Goal: Task Accomplishment & Management: Manage account settings

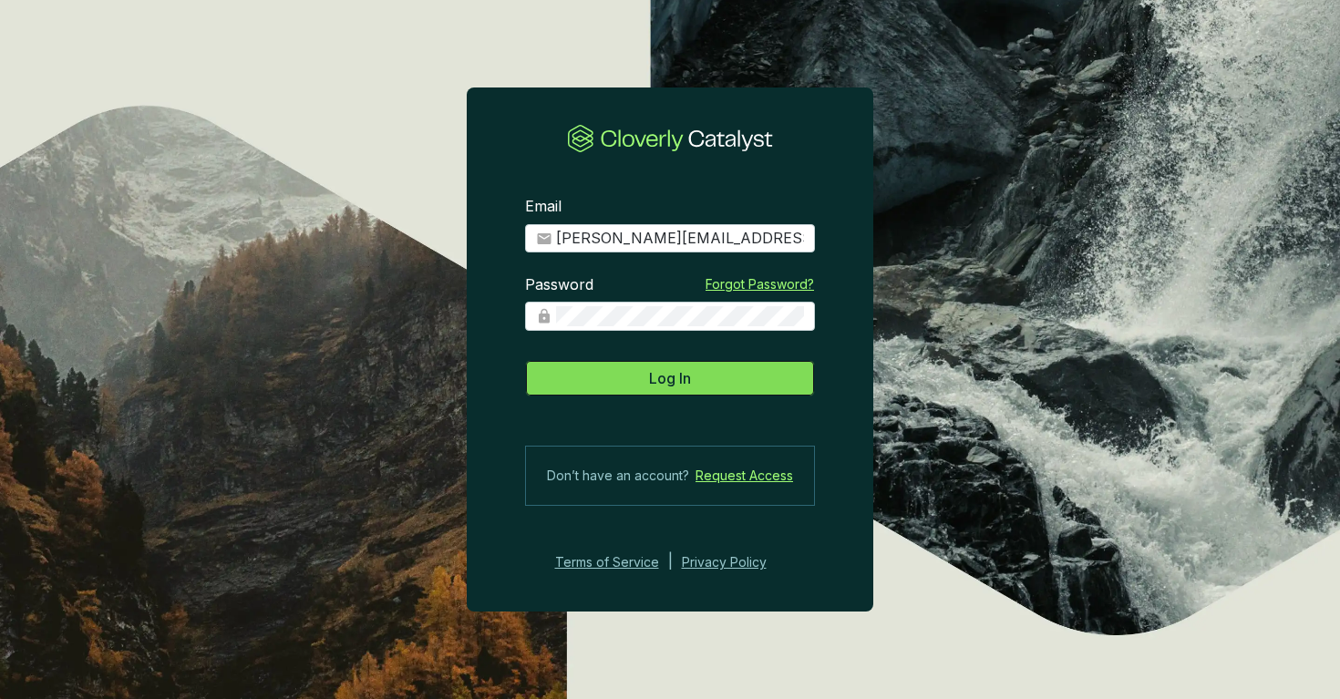
click at [703, 380] on button "Log In" at bounding box center [670, 378] width 290 height 36
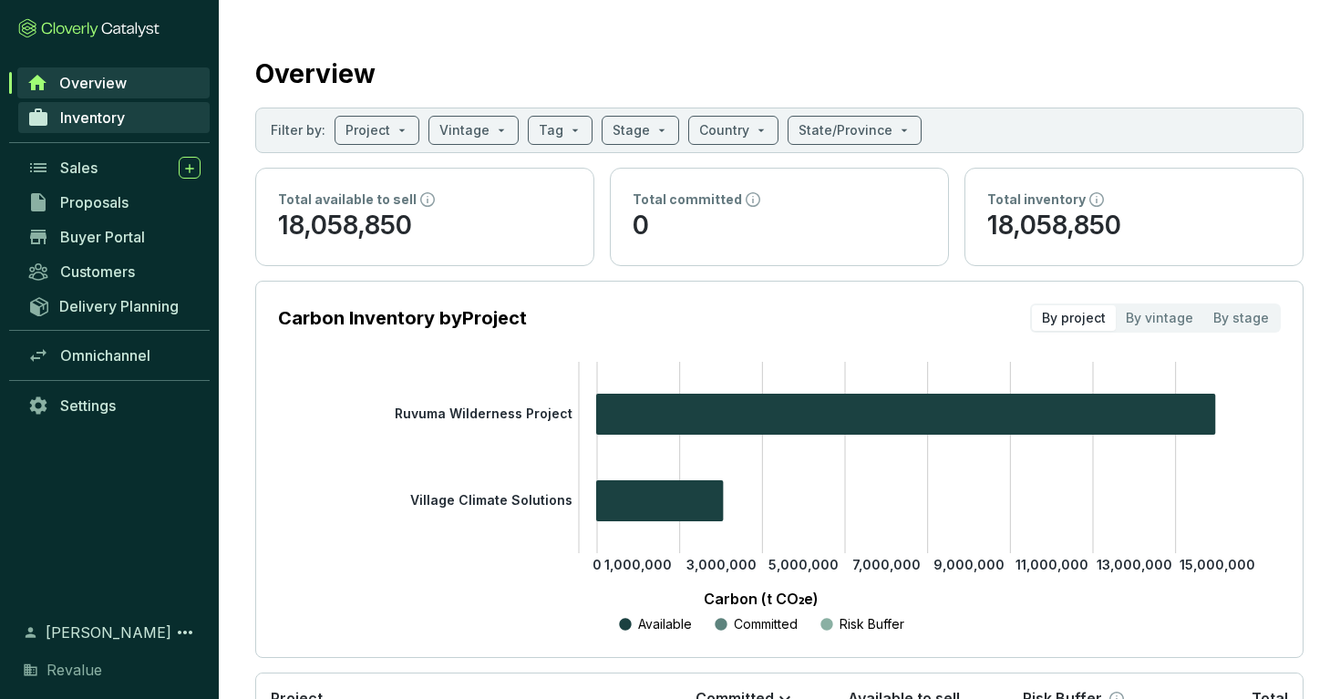
click at [75, 114] on span "Inventory" at bounding box center [92, 117] width 65 height 18
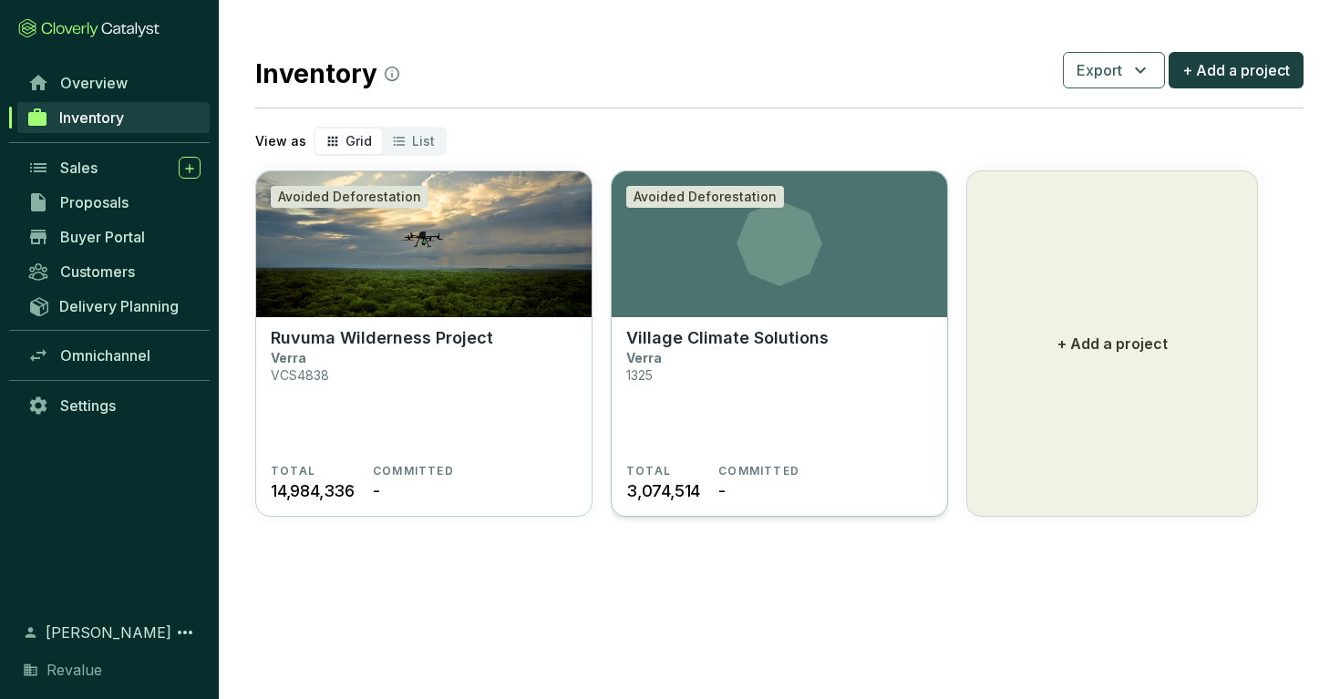
click at [774, 336] on p "Village Climate Solutions" at bounding box center [727, 338] width 202 height 20
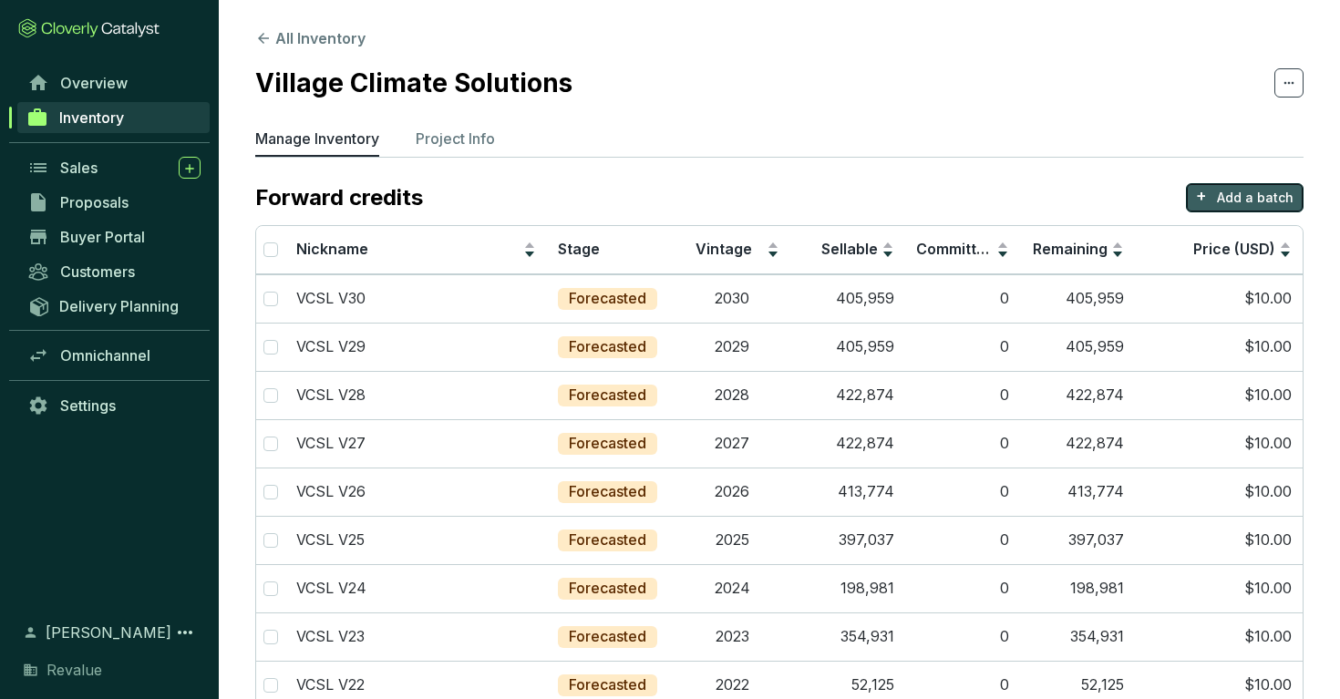
click at [1213, 192] on button "+ Add a batch" at bounding box center [1245, 197] width 118 height 29
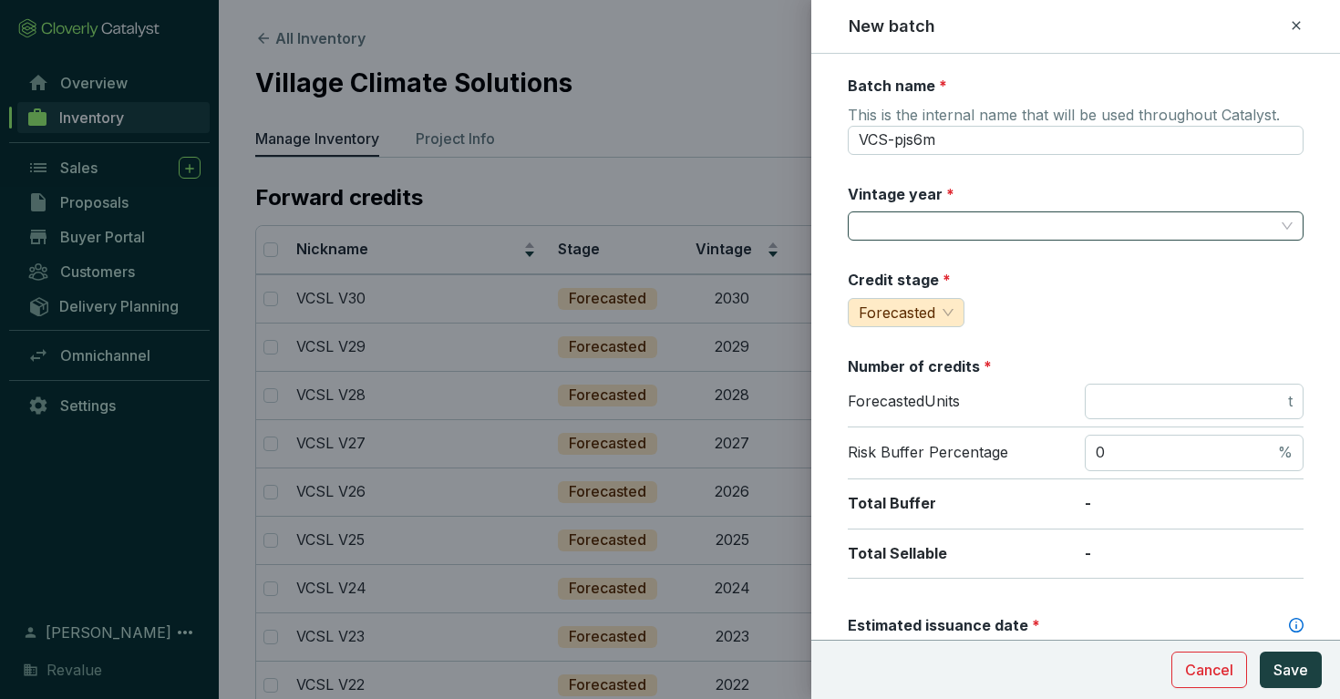
click at [1000, 231] on input "Vintage year *" at bounding box center [1067, 225] width 416 height 27
click at [968, 203] on div "Vintage year *" at bounding box center [1076, 212] width 456 height 57
click at [968, 212] on input "Vintage year *" at bounding box center [1067, 225] width 416 height 27
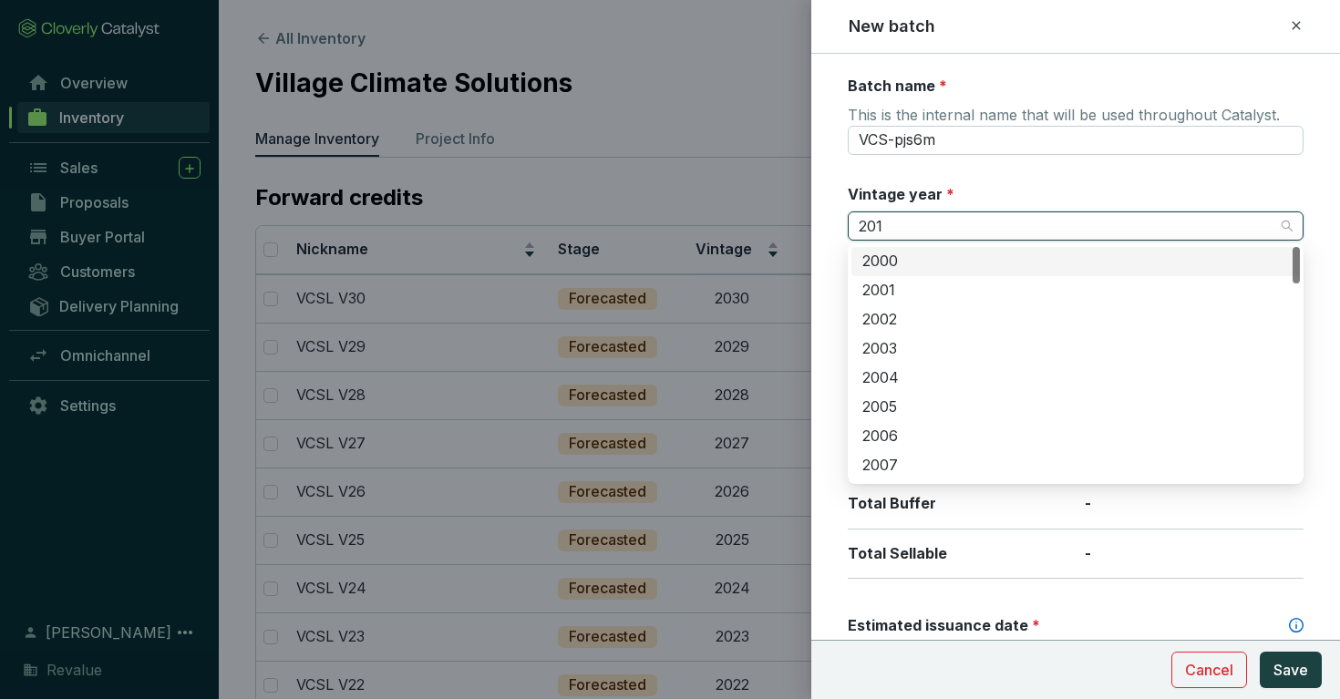
type input "2013"
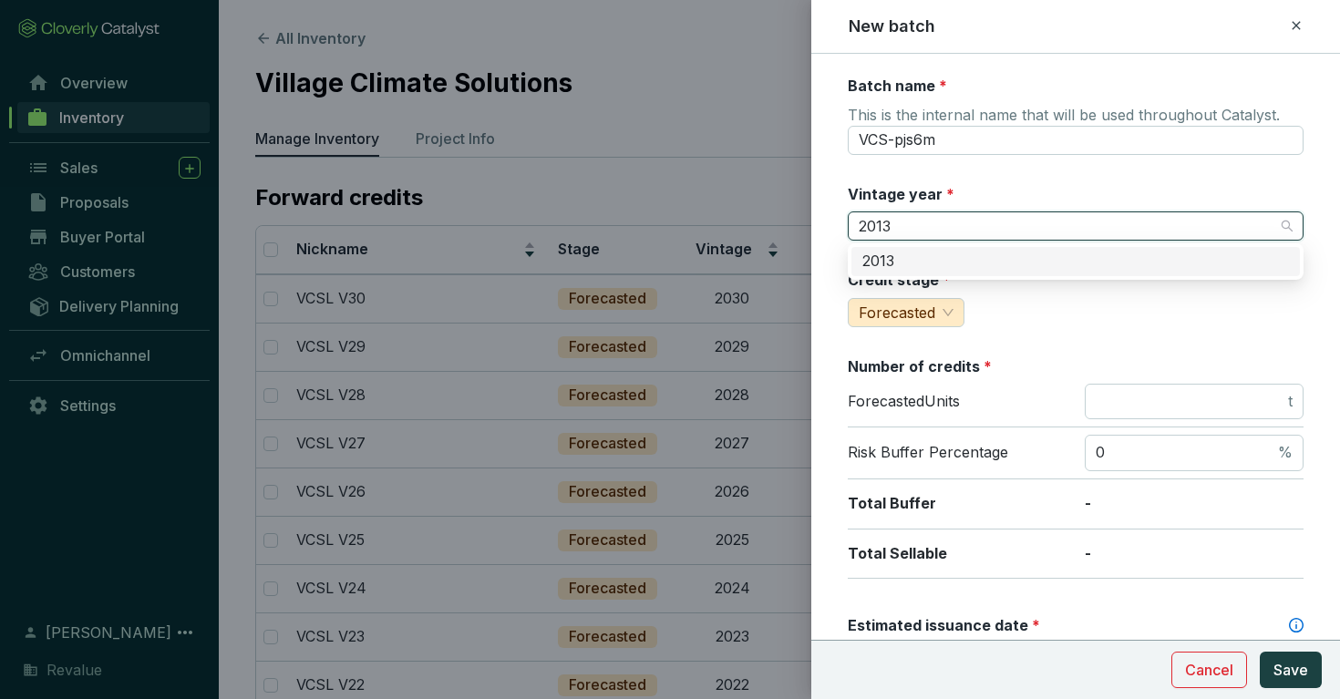
click at [931, 254] on div "2013" at bounding box center [1075, 262] width 427 height 20
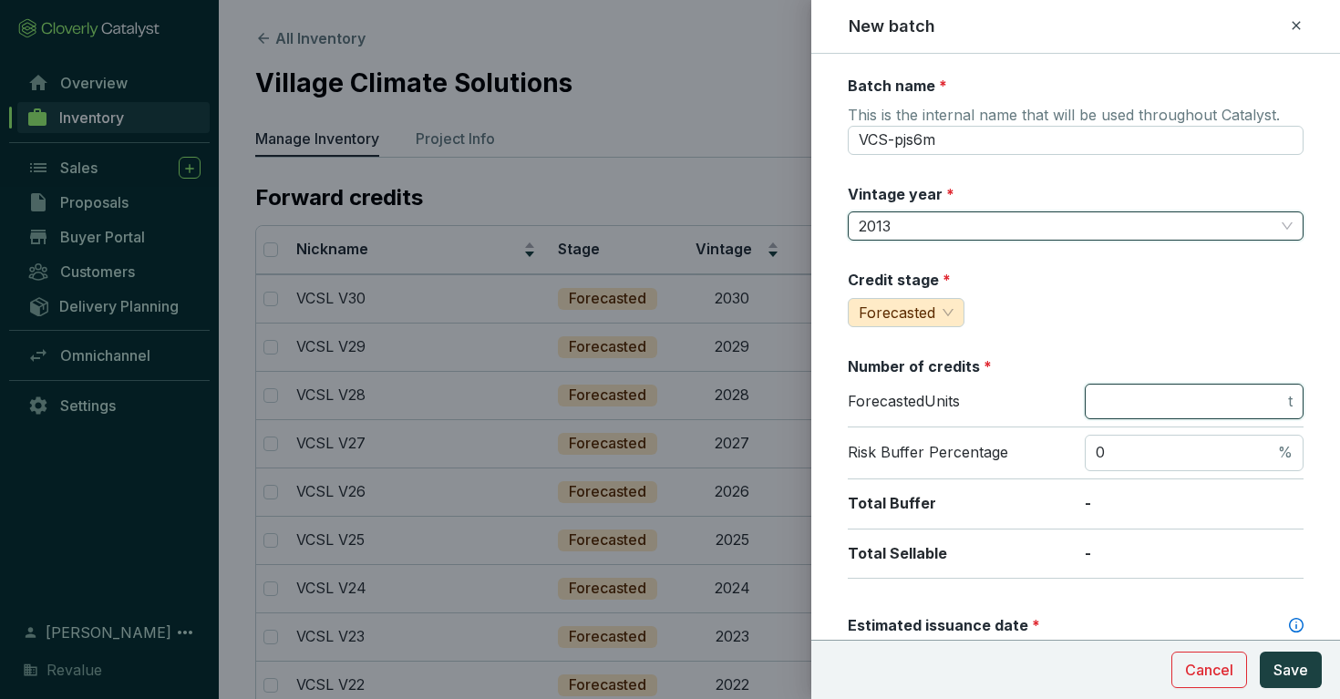
click at [1161, 406] on input "number" at bounding box center [1190, 402] width 189 height 20
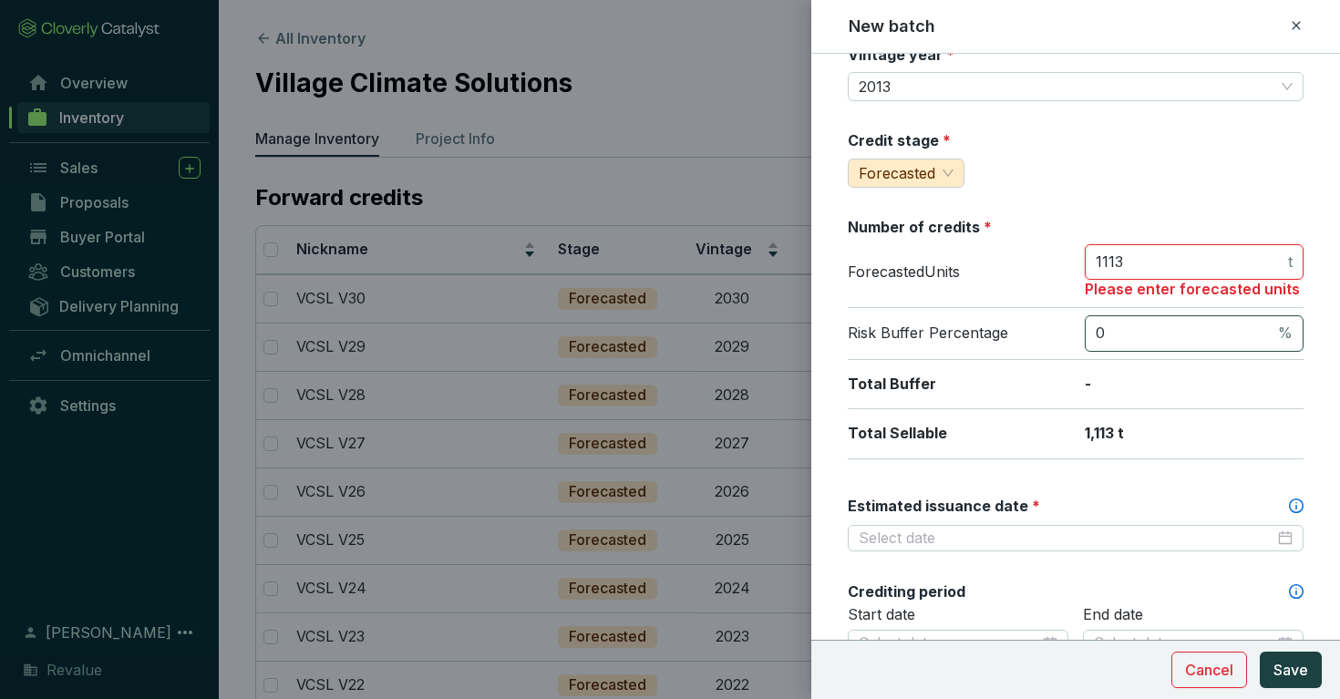
scroll to position [166, 0]
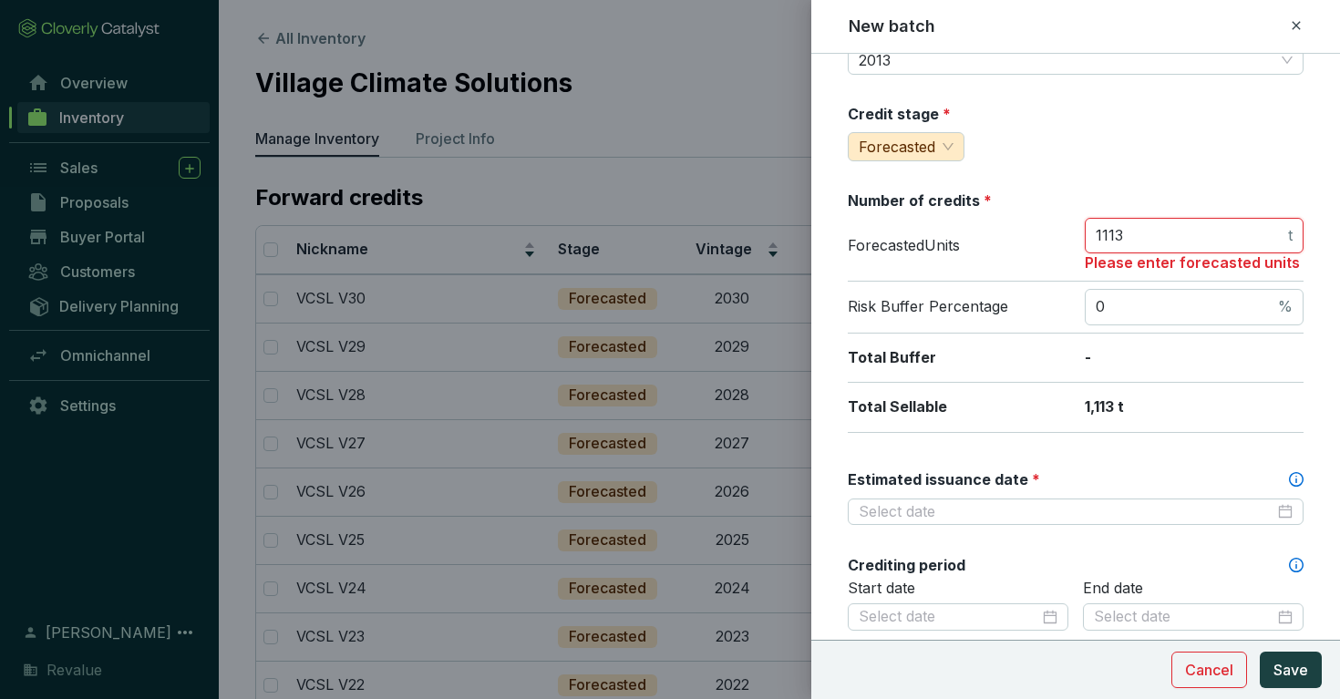
type input "1113"
click at [1186, 356] on p "-" at bounding box center [1194, 358] width 219 height 20
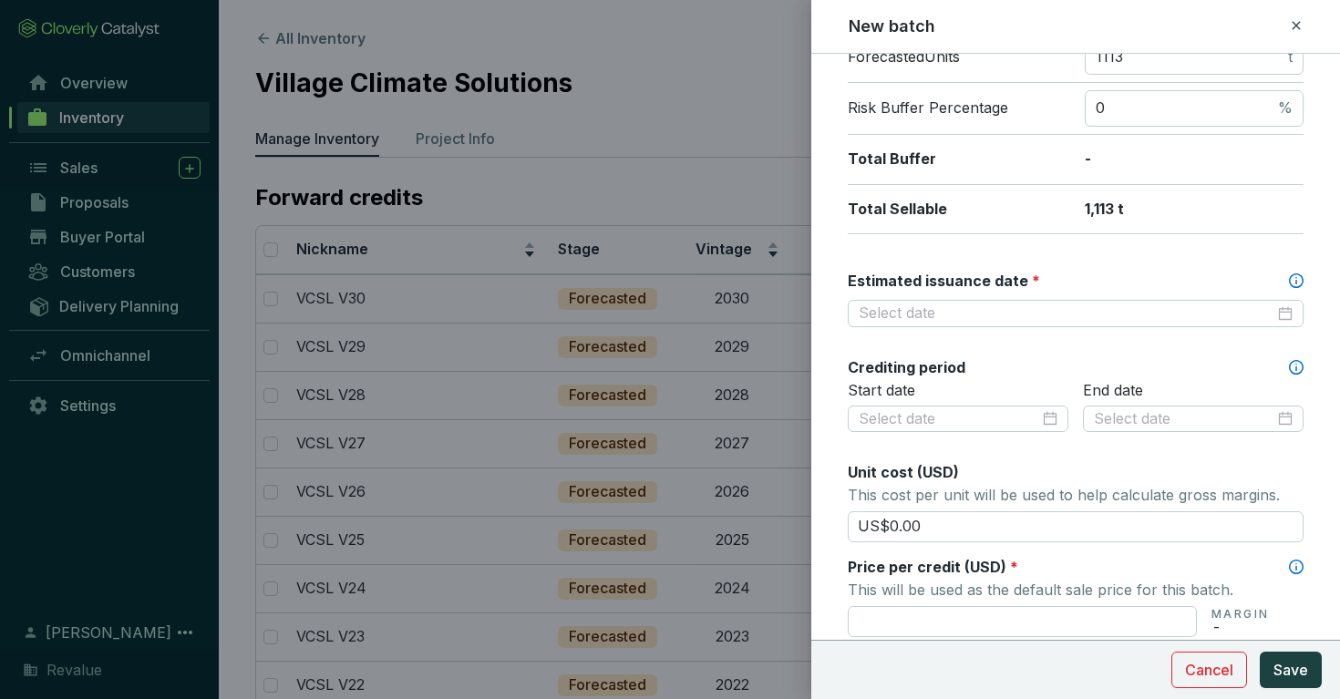
scroll to position [349, 0]
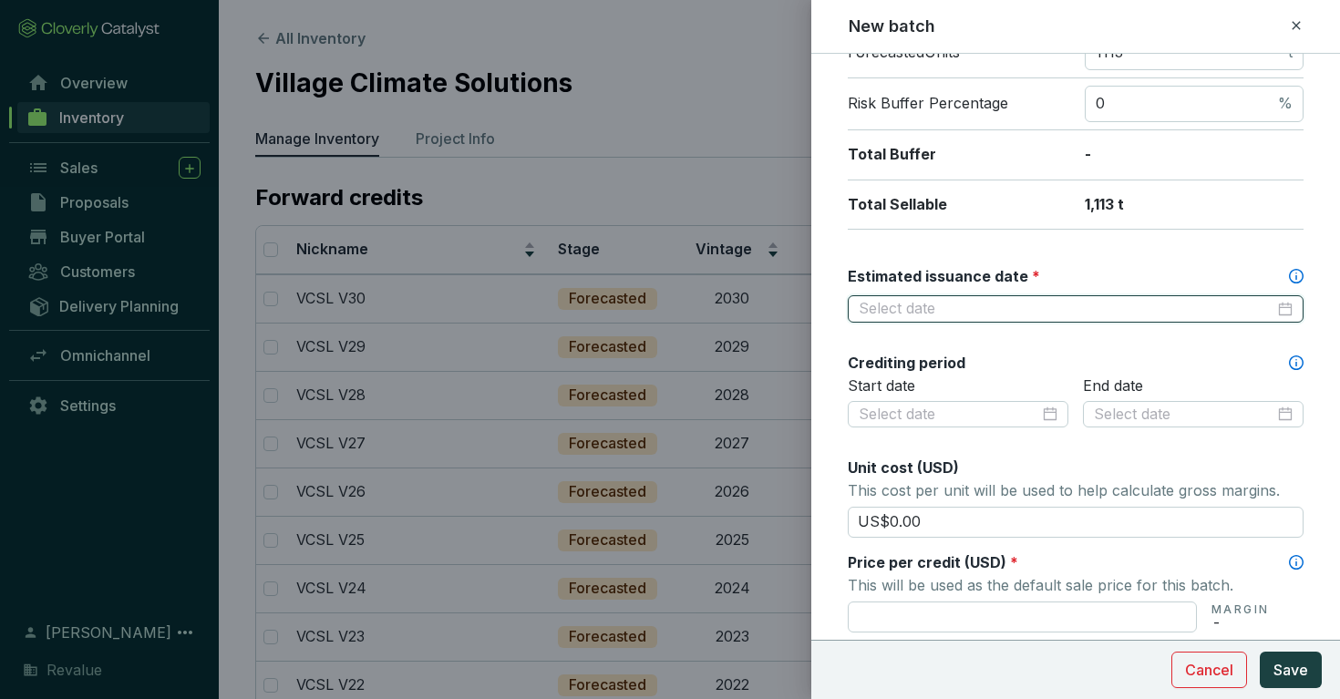
click at [1179, 303] on input "Estimated issuance date *" at bounding box center [1067, 309] width 416 height 20
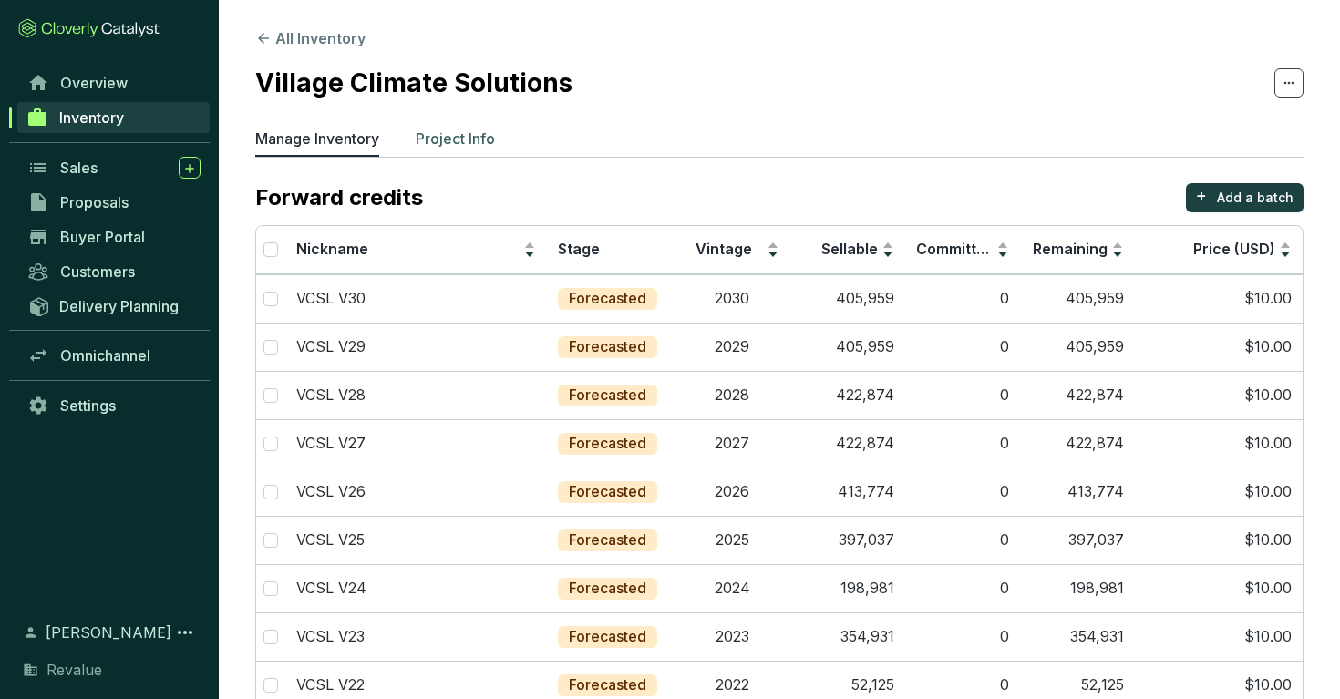
click at [446, 150] on li "Project Info" at bounding box center [455, 142] width 79 height 29
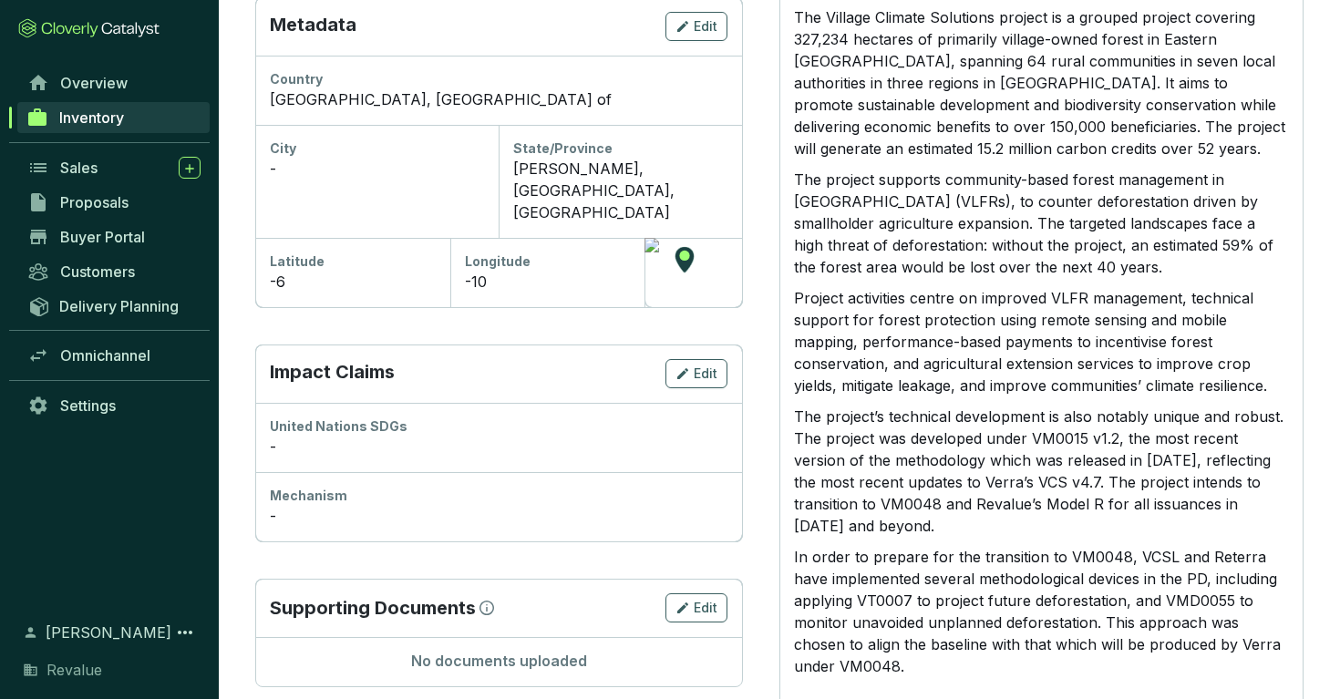
scroll to position [613, 0]
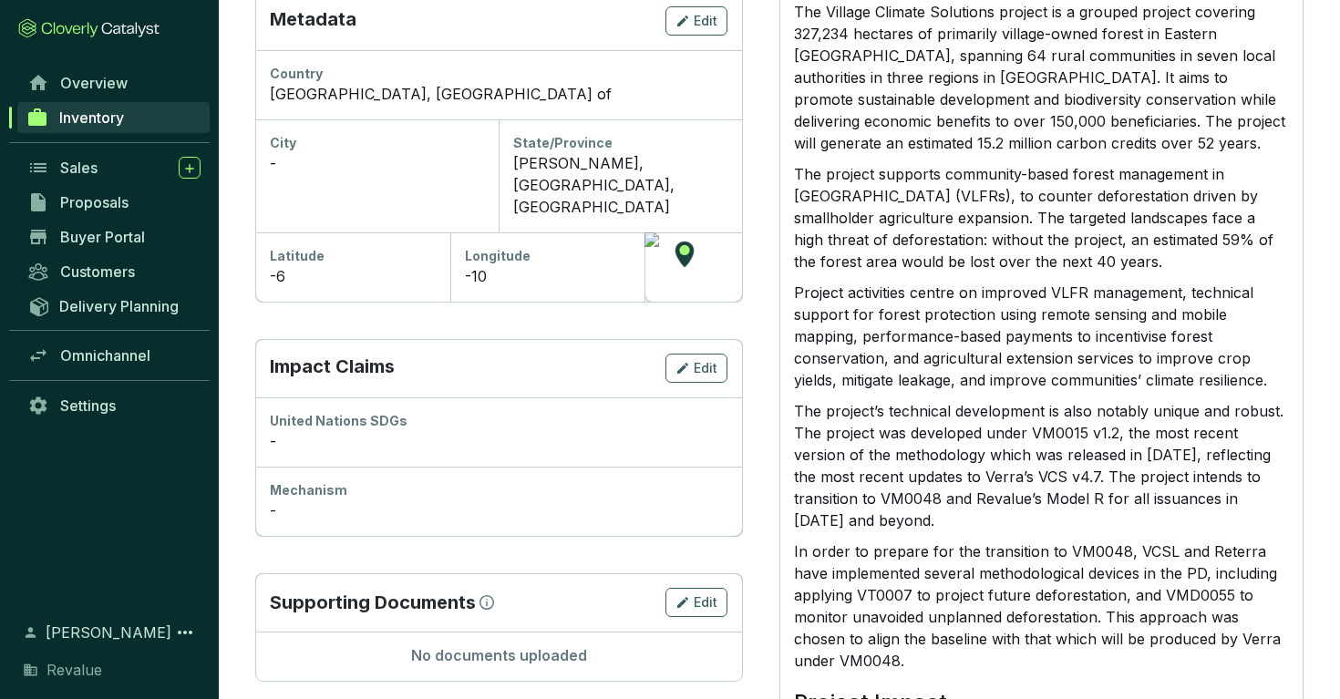
click at [370, 430] on div "-" at bounding box center [499, 441] width 458 height 22
click at [676, 357] on icon "button" at bounding box center [682, 368] width 15 height 22
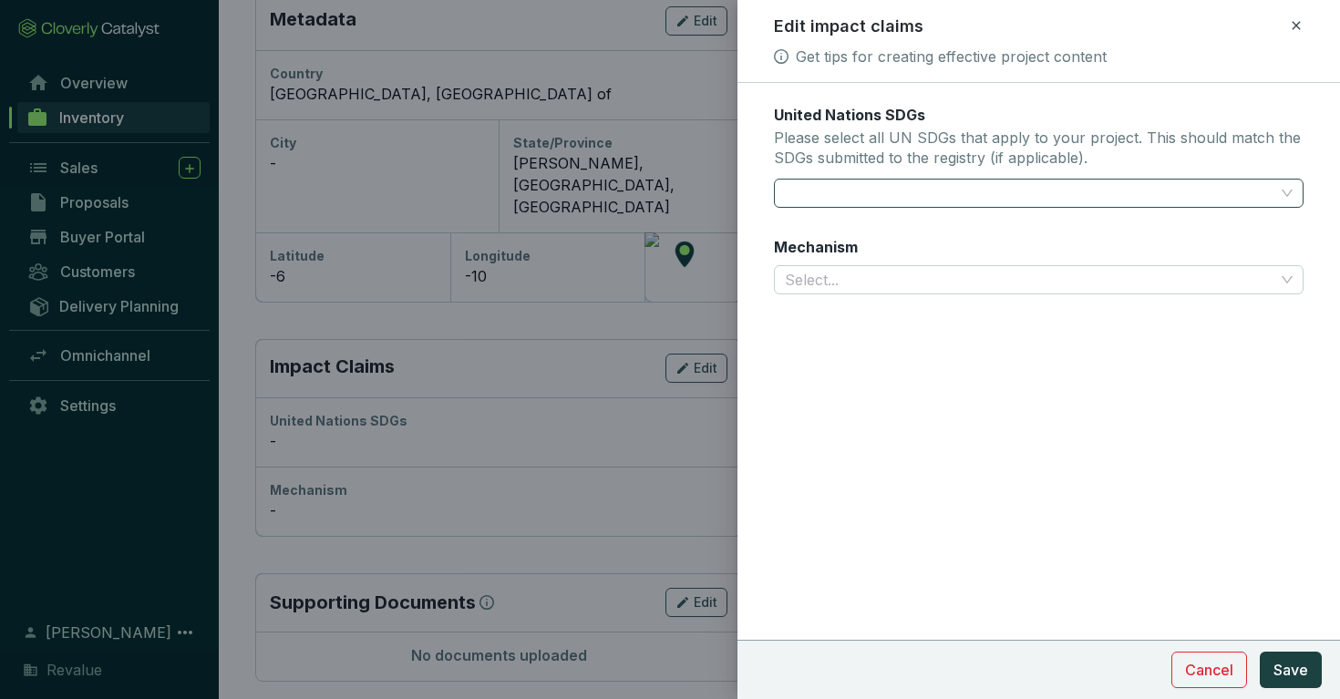
click at [853, 191] on div at bounding box center [1029, 193] width 502 height 26
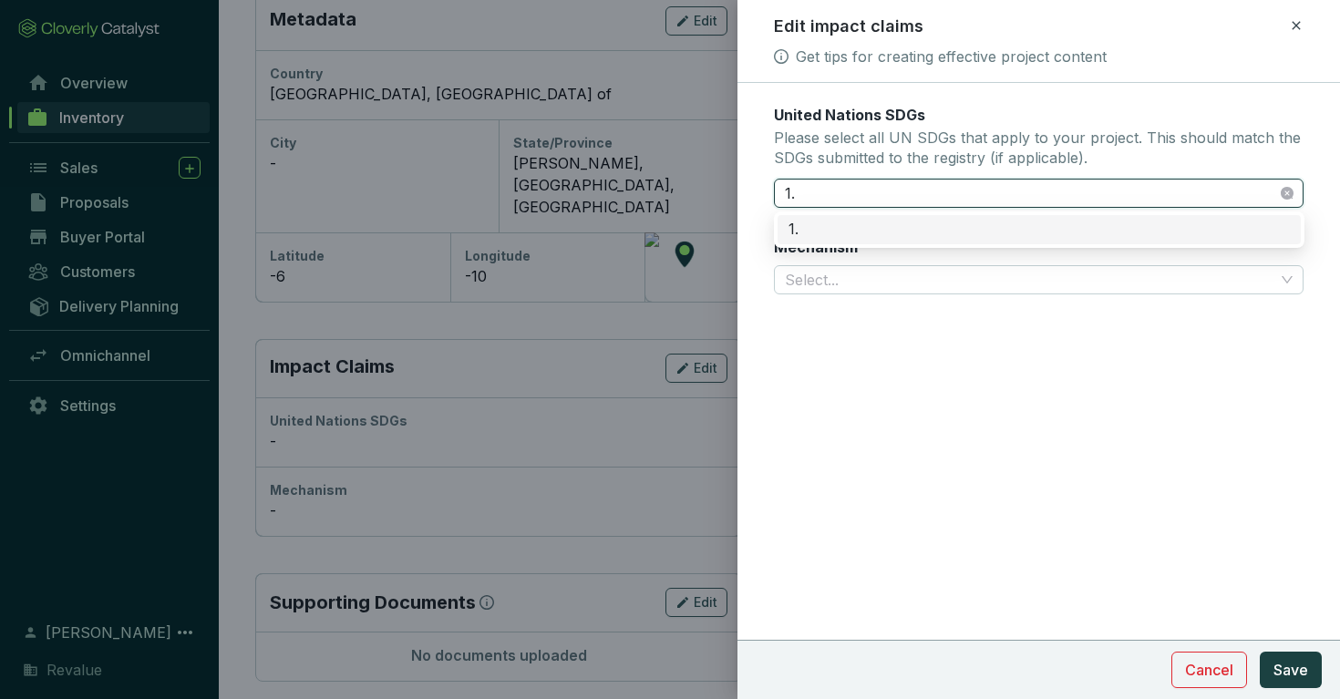
type input "1"
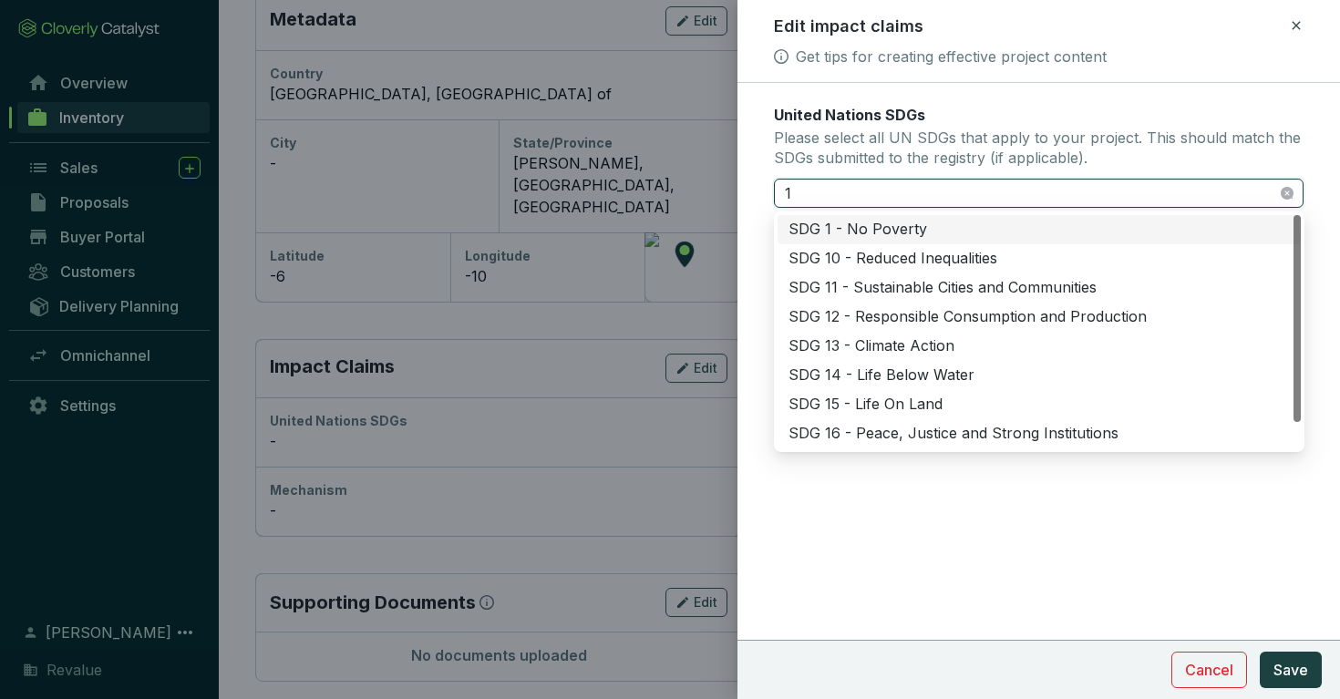
click at [900, 232] on div "SDG 1 - No Poverty" at bounding box center [1038, 230] width 501 height 20
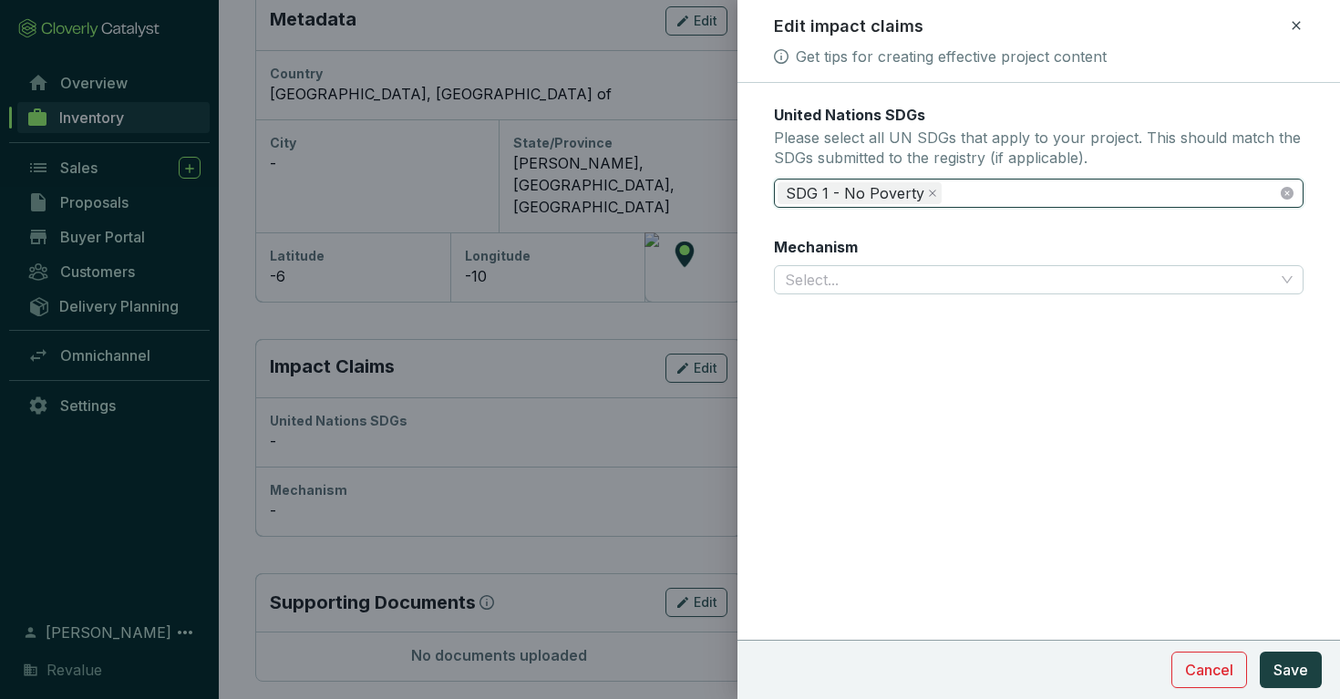
type input "4"
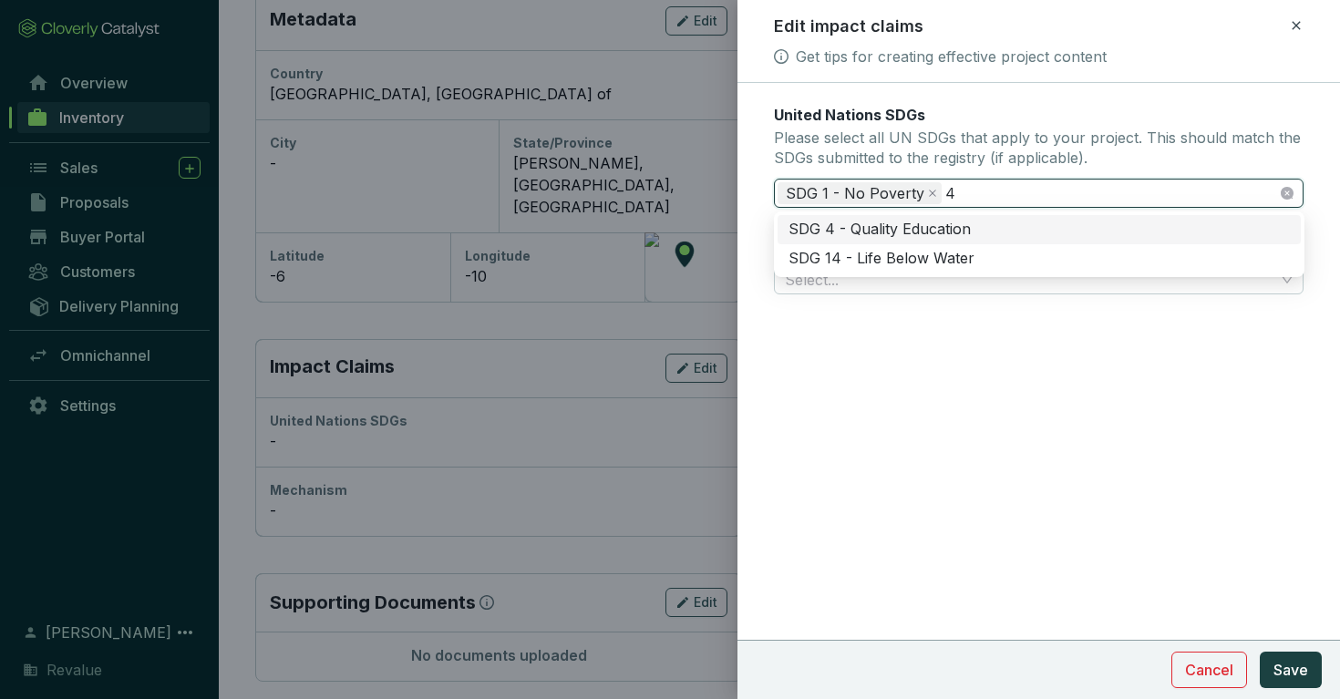
click at [944, 231] on div "SDG 4 - Quality Education" at bounding box center [1038, 230] width 501 height 20
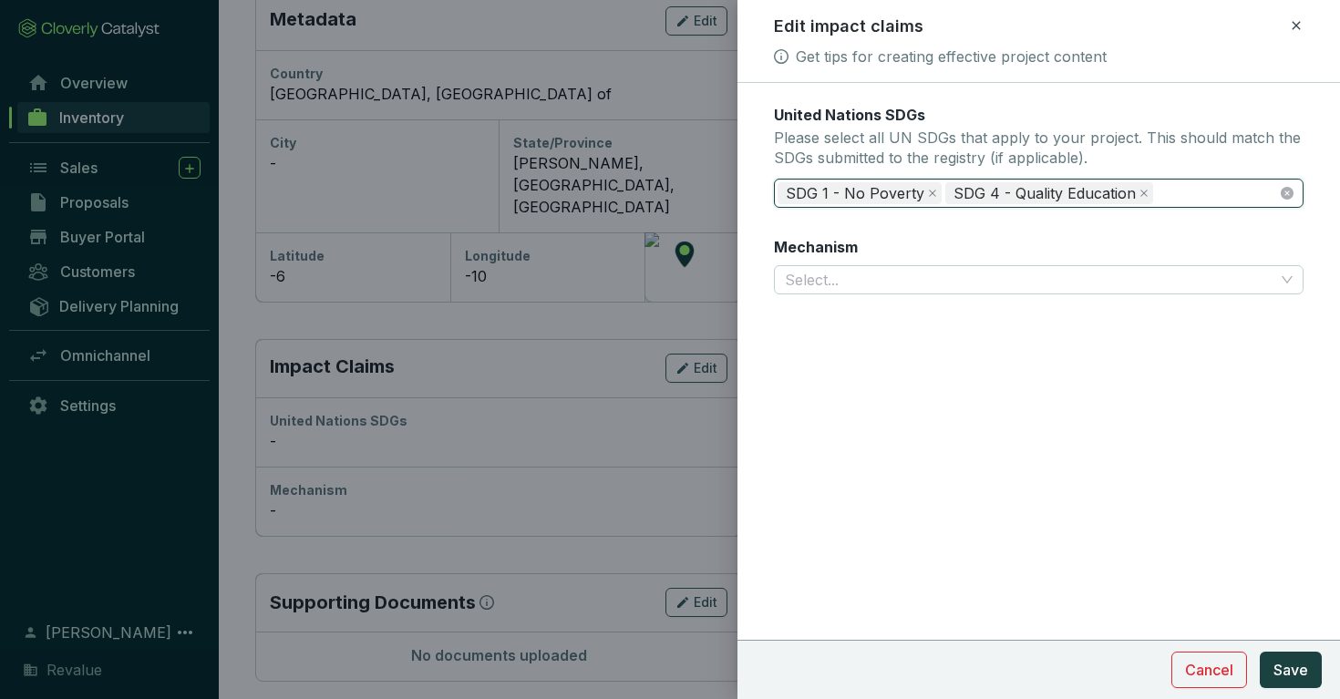
type input "5"
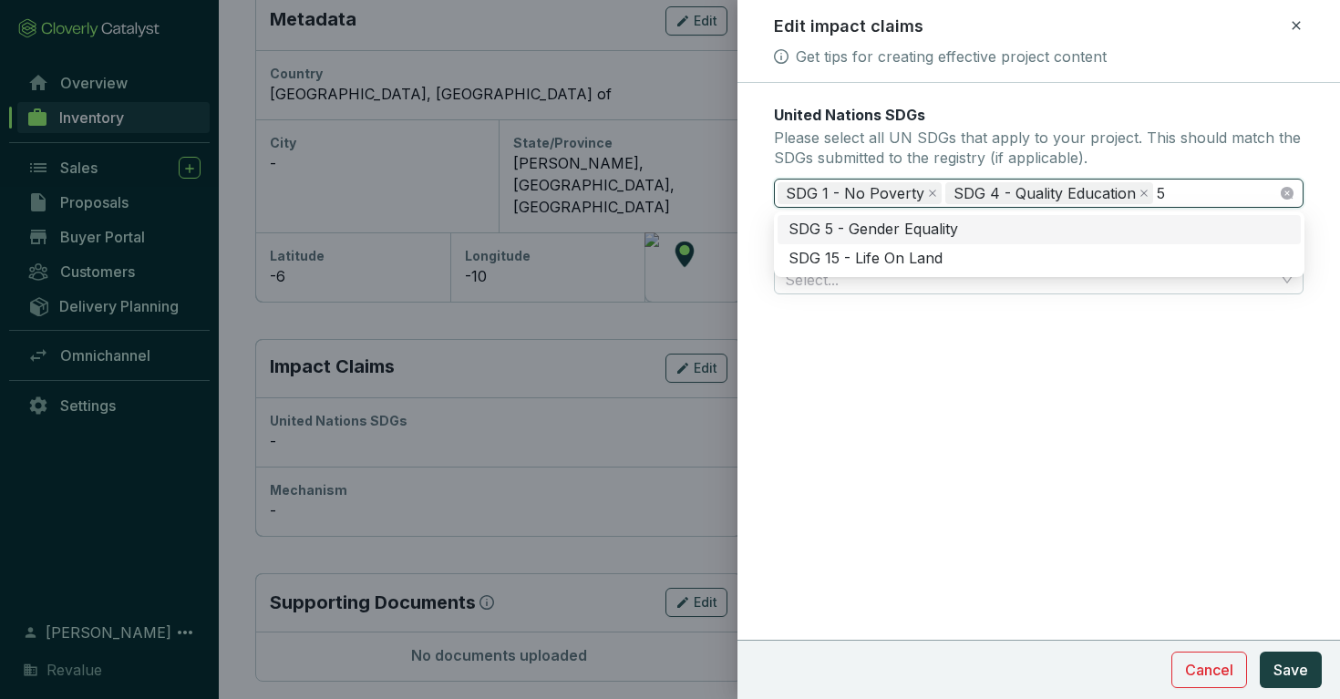
click at [946, 236] on div "SDG 5 - Gender Equality" at bounding box center [1038, 230] width 501 height 20
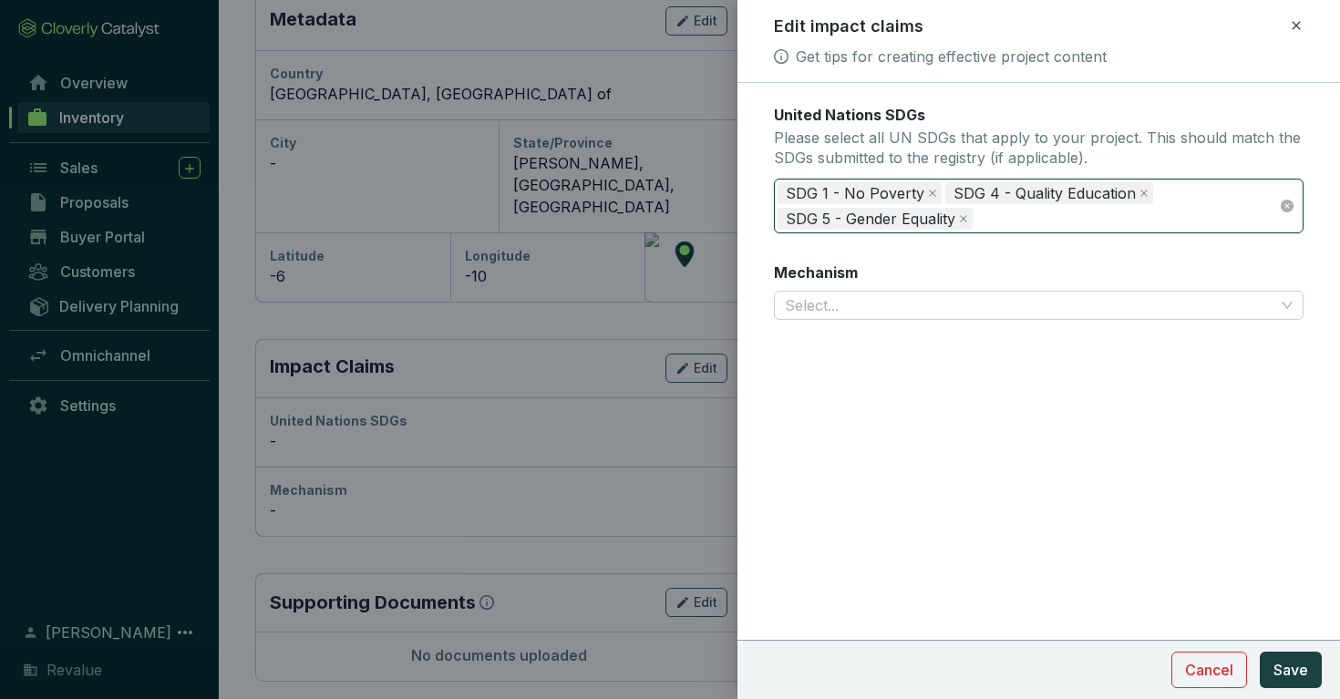
type input "6"
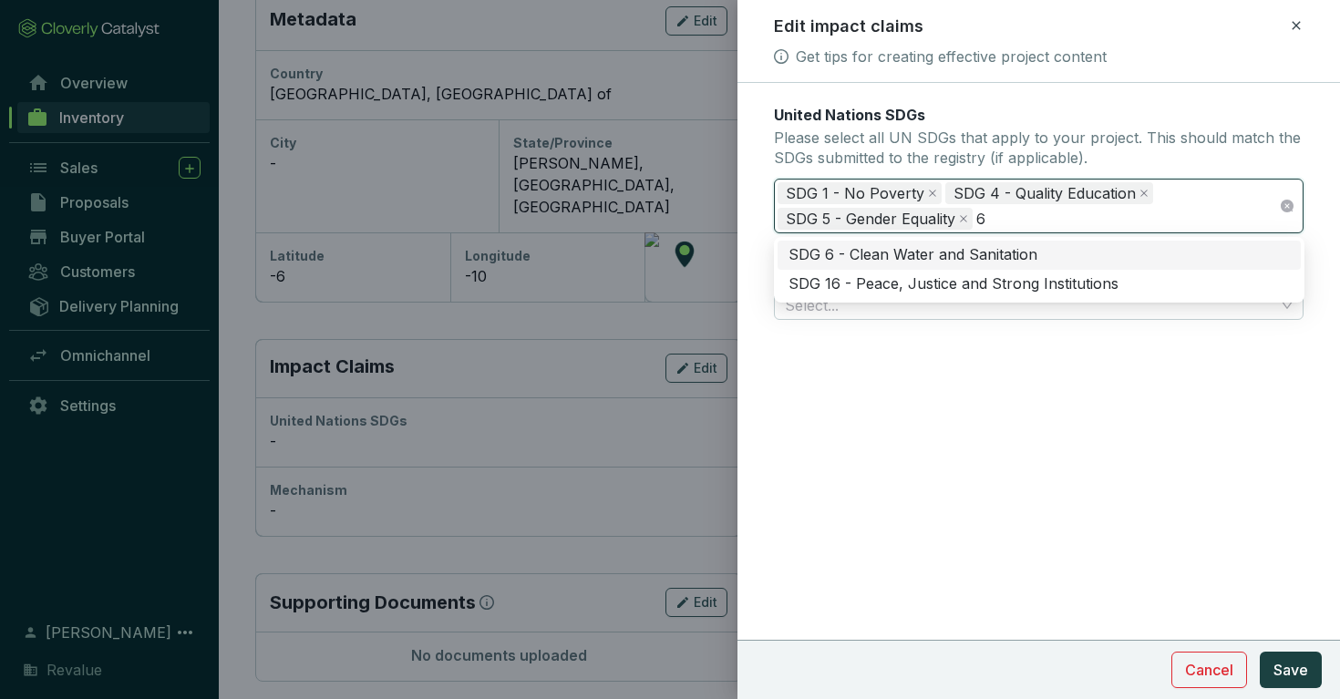
click at [959, 254] on div "SDG 6 - Clean Water and Sanitation" at bounding box center [1038, 255] width 501 height 20
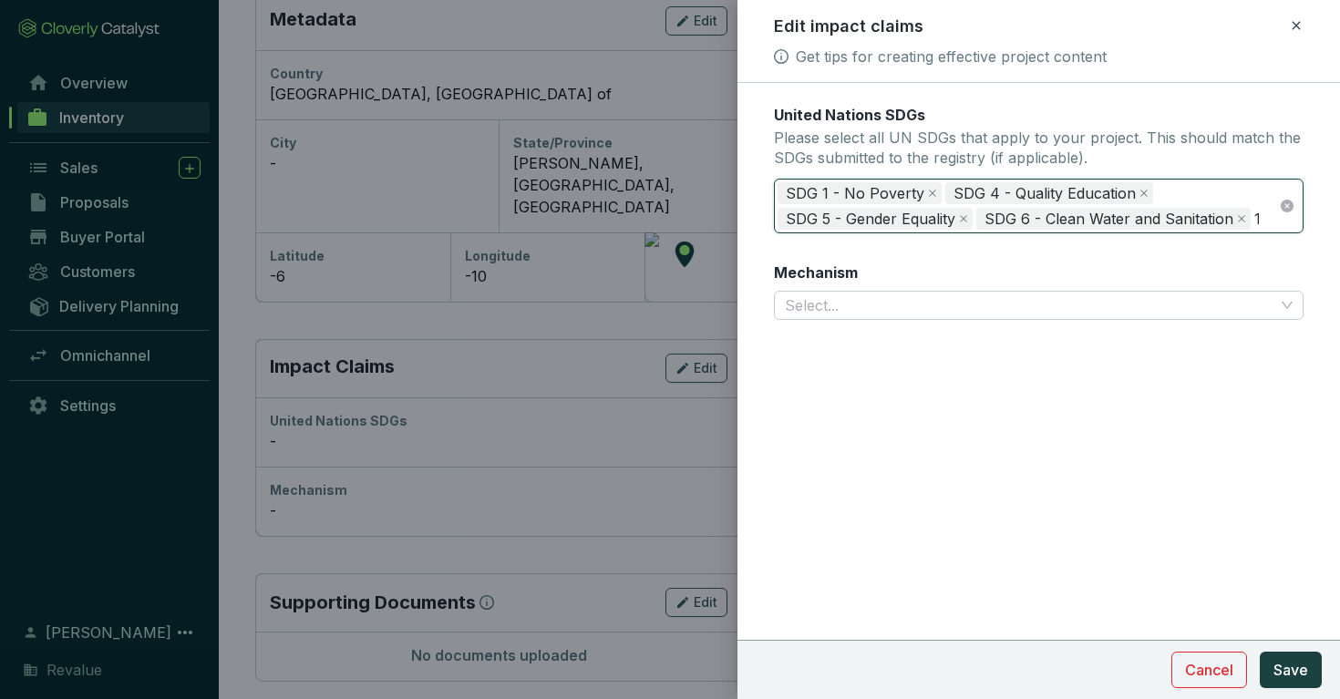
type input "13"
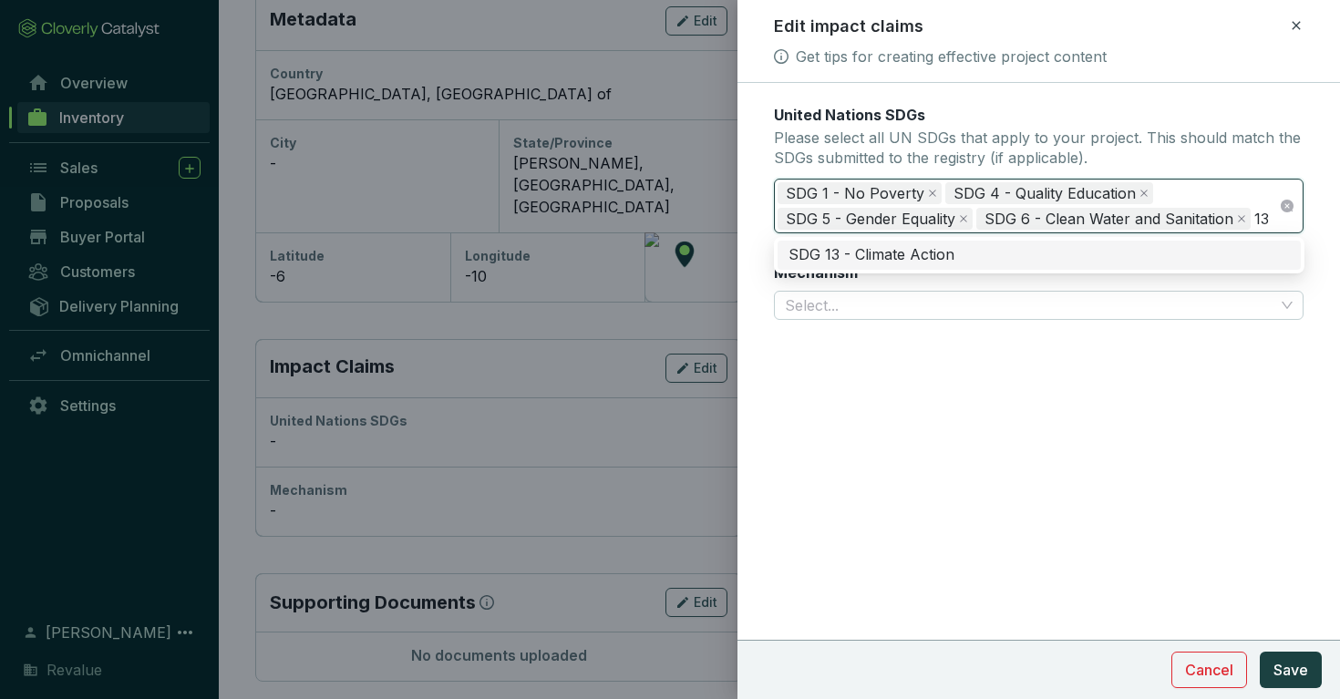
click at [960, 253] on div "SDG 13 - Climate Action" at bounding box center [1038, 255] width 501 height 20
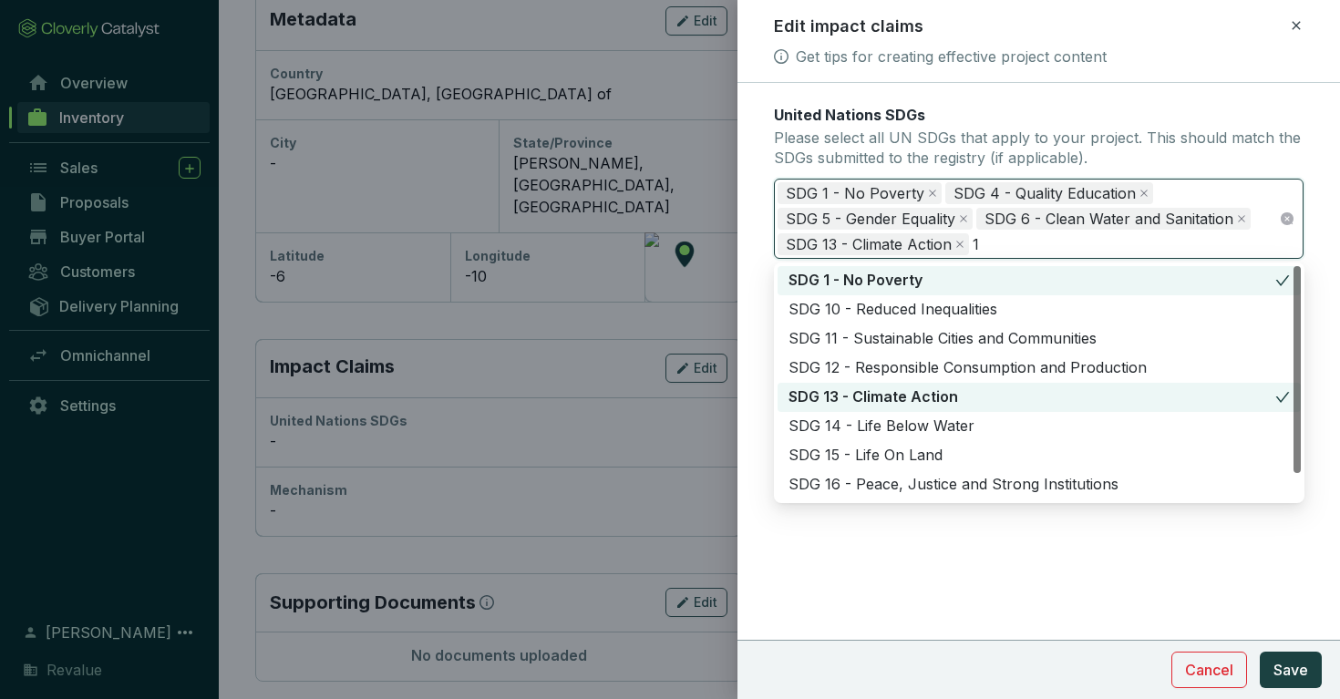
type input "15"
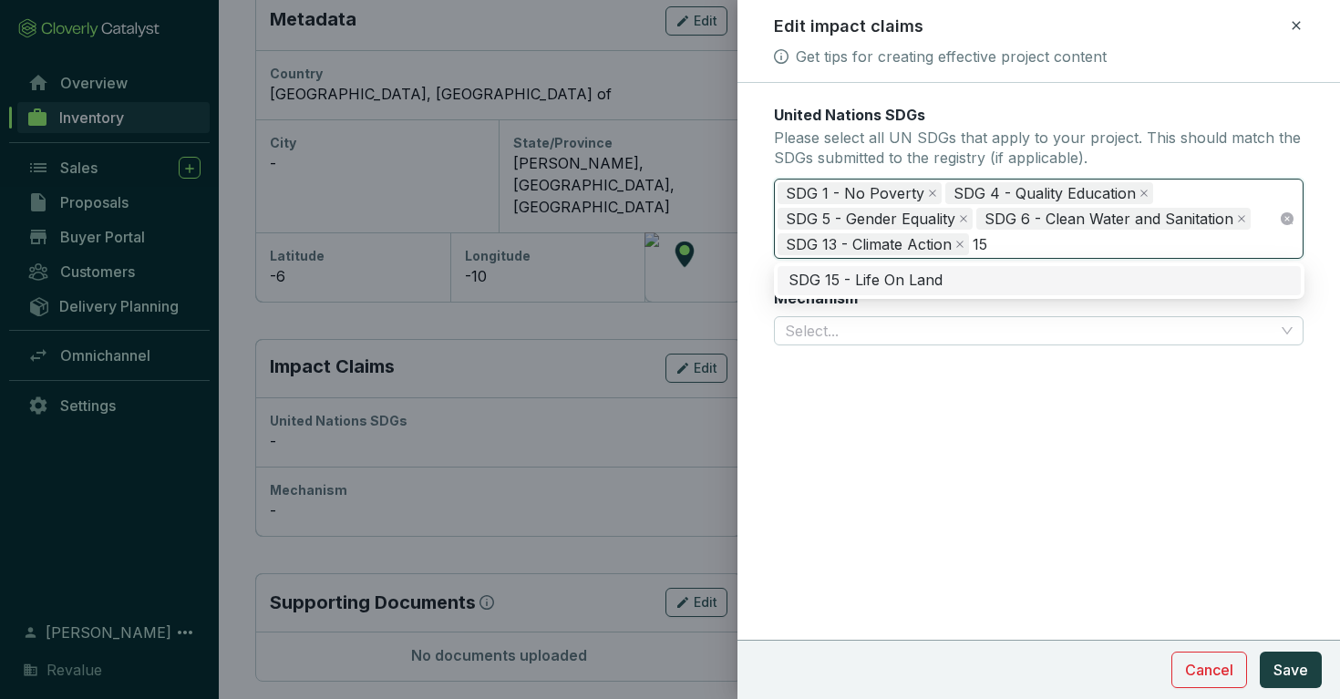
click at [956, 277] on div "SDG 15 - Life On Land" at bounding box center [1038, 281] width 501 height 20
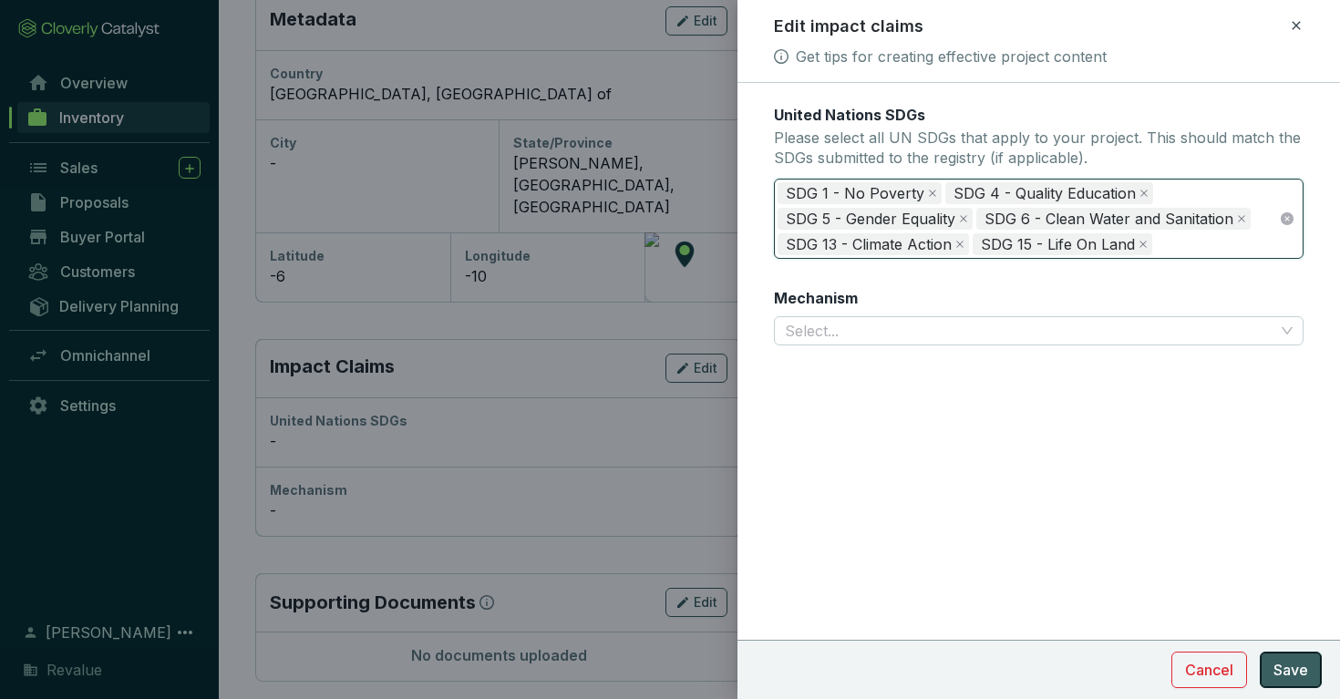
click at [1277, 675] on span "Save" at bounding box center [1290, 670] width 35 height 22
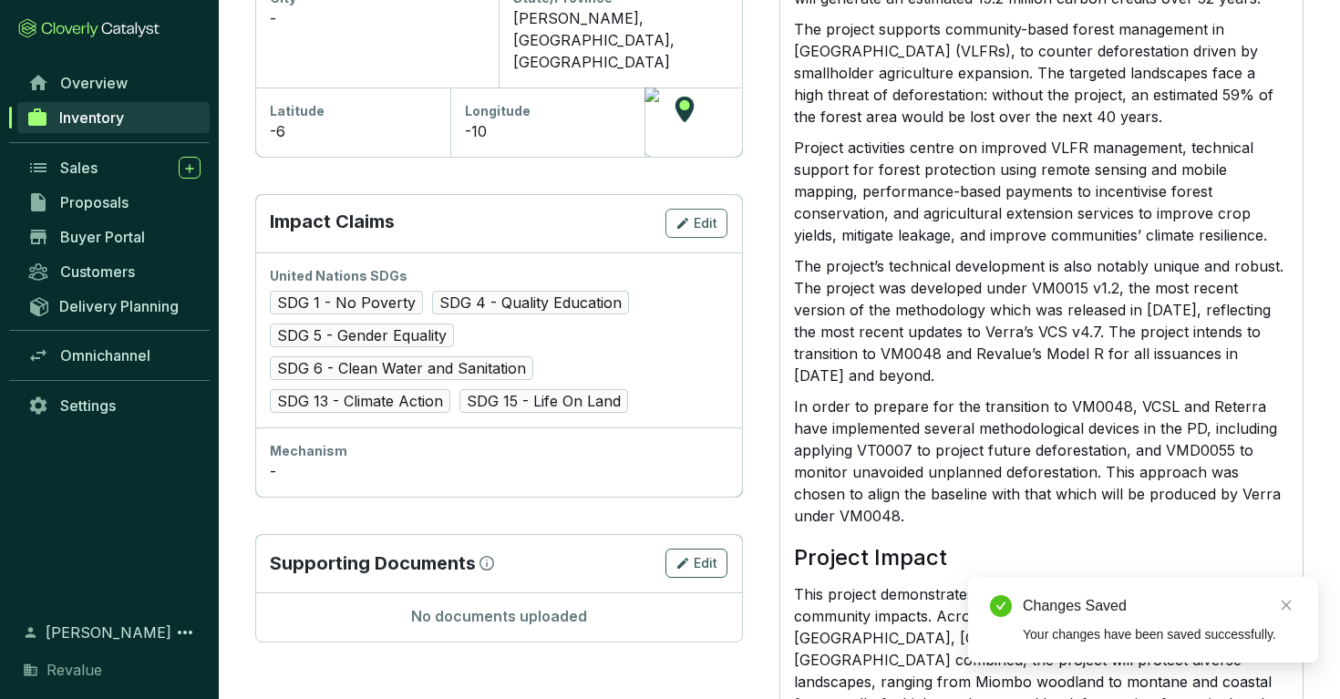
scroll to position [761, 0]
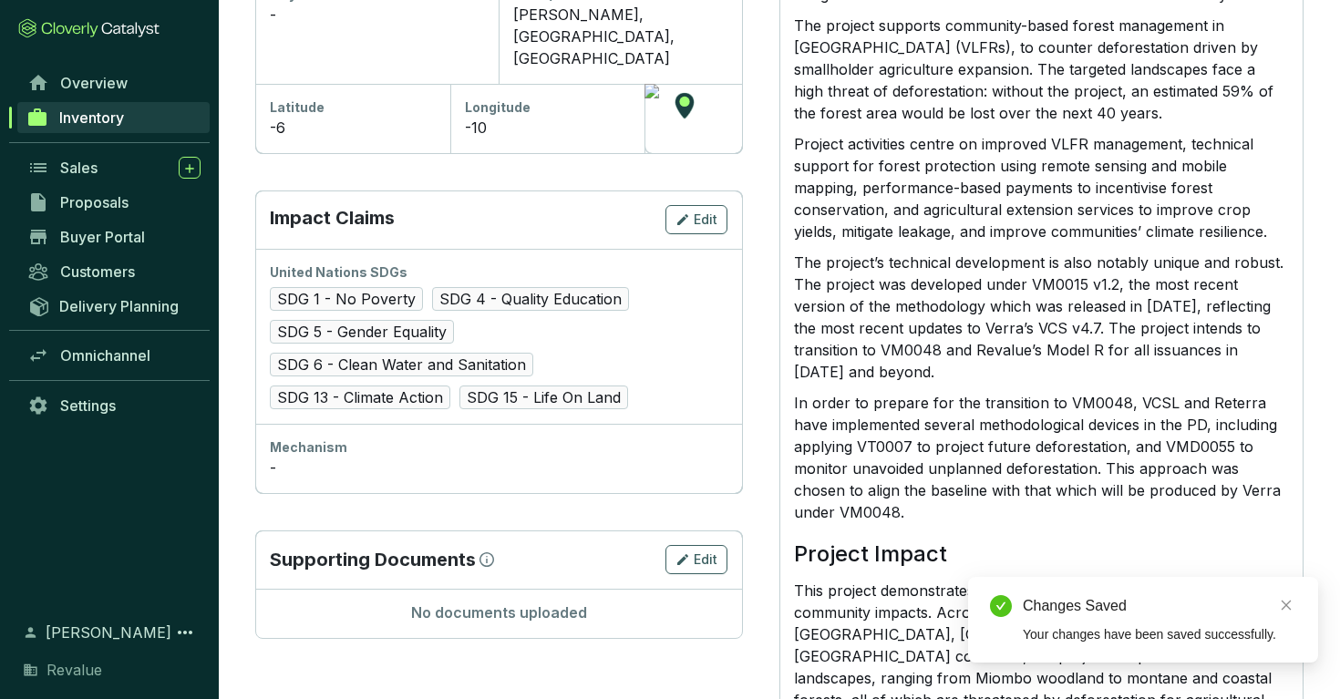
click at [556, 438] on div "Mechanism" at bounding box center [499, 447] width 458 height 18
click at [265, 424] on div "Mechanism -" at bounding box center [498, 458] width 487 height 69
click at [689, 209] on icon "button" at bounding box center [682, 220] width 15 height 22
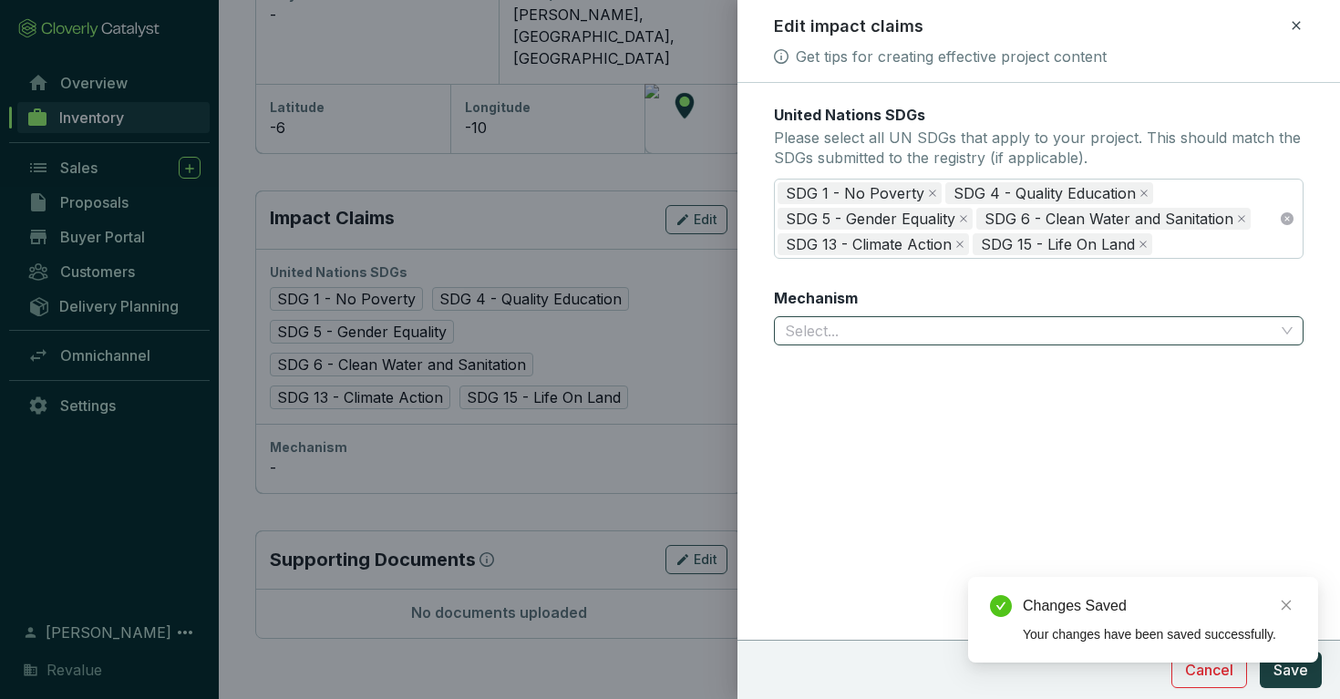
click at [820, 336] on input "Mechanism" at bounding box center [1030, 330] width 490 height 27
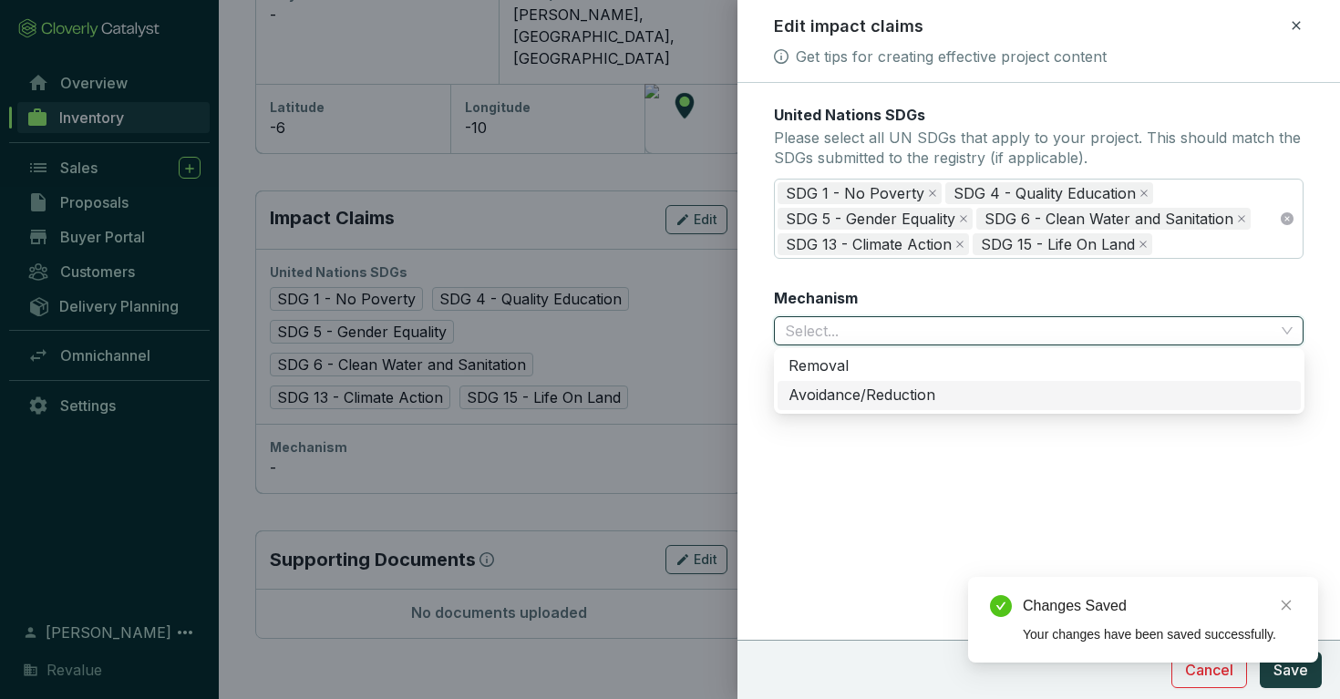
click at [844, 397] on div "Avoidance/Reduction" at bounding box center [1038, 396] width 501 height 20
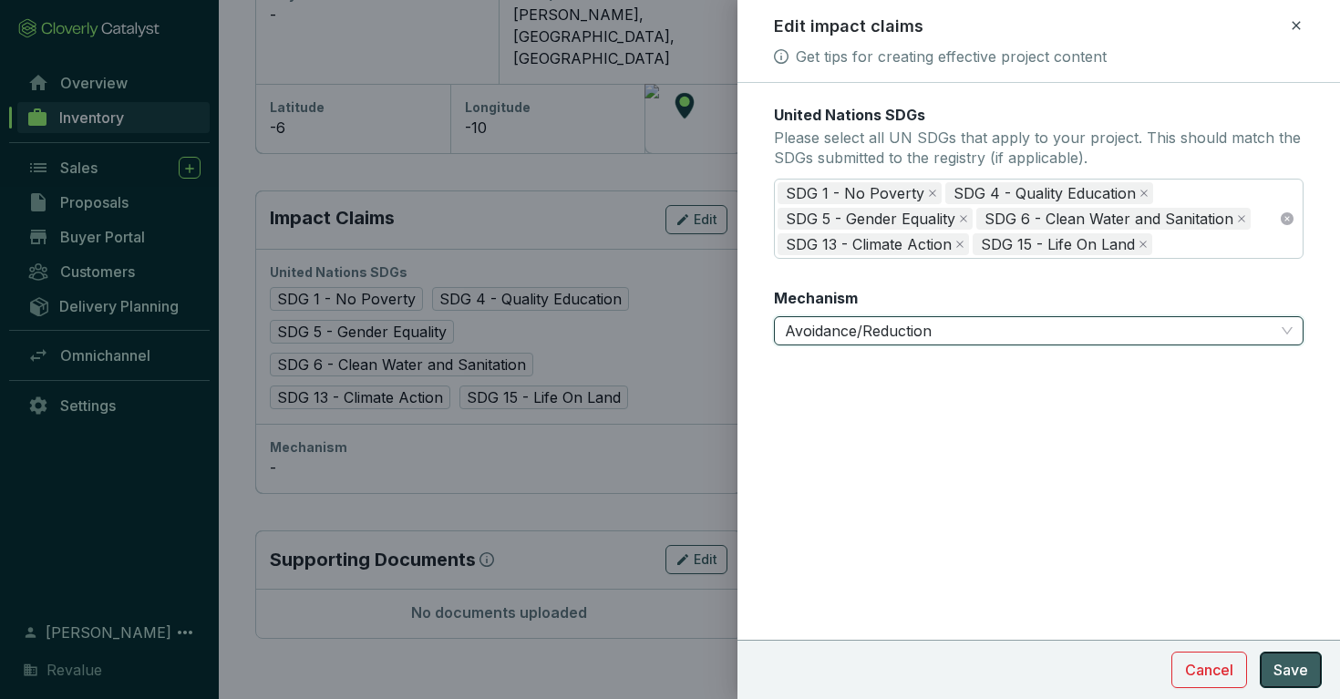
click at [1291, 654] on button "Save" at bounding box center [1291, 670] width 62 height 36
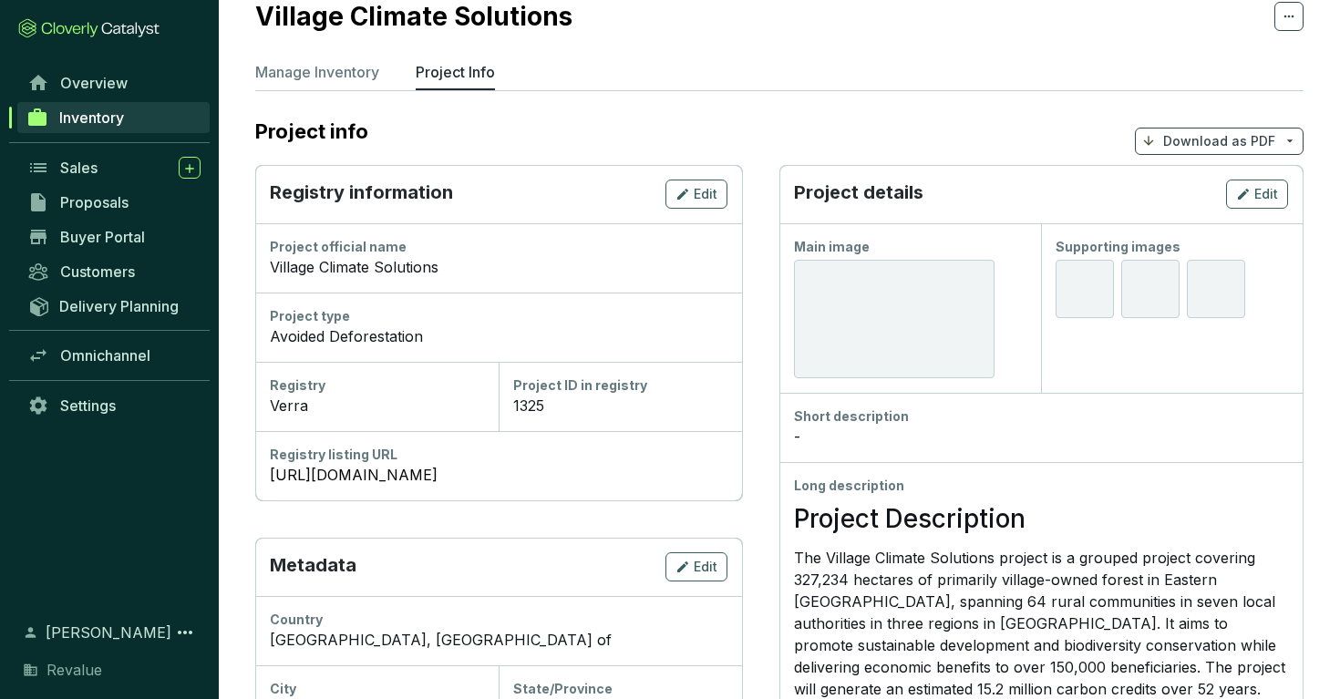
scroll to position [53, 0]
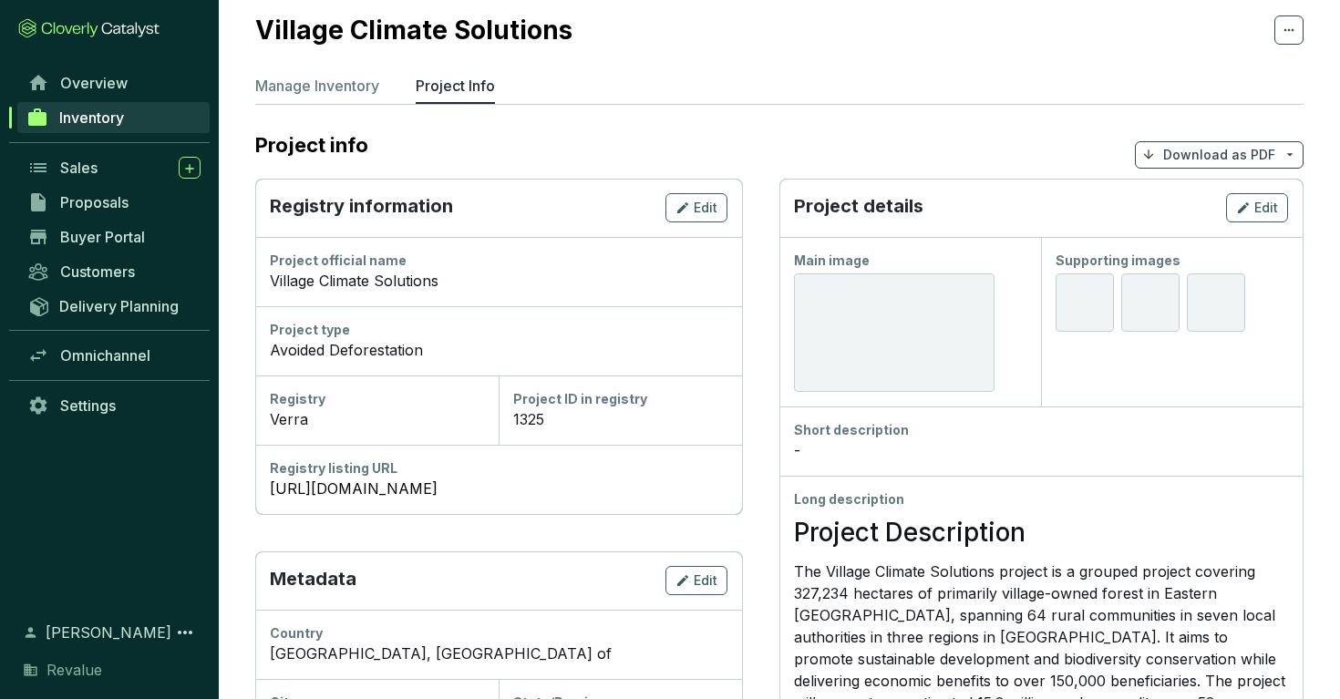
click at [539, 427] on div "1325" at bounding box center [620, 419] width 214 height 22
click at [704, 197] on div "Edit" at bounding box center [696, 208] width 42 height 22
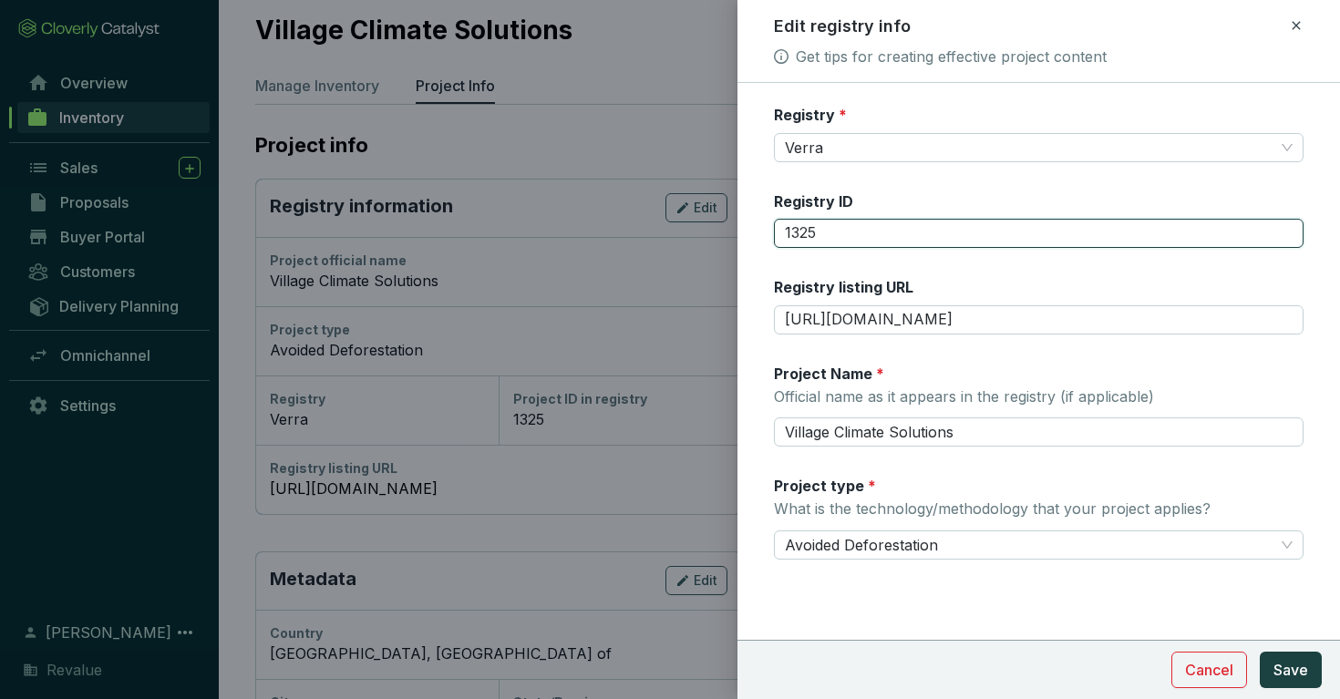
click at [830, 237] on input "1325" at bounding box center [1039, 233] width 530 height 29
type input "8173"
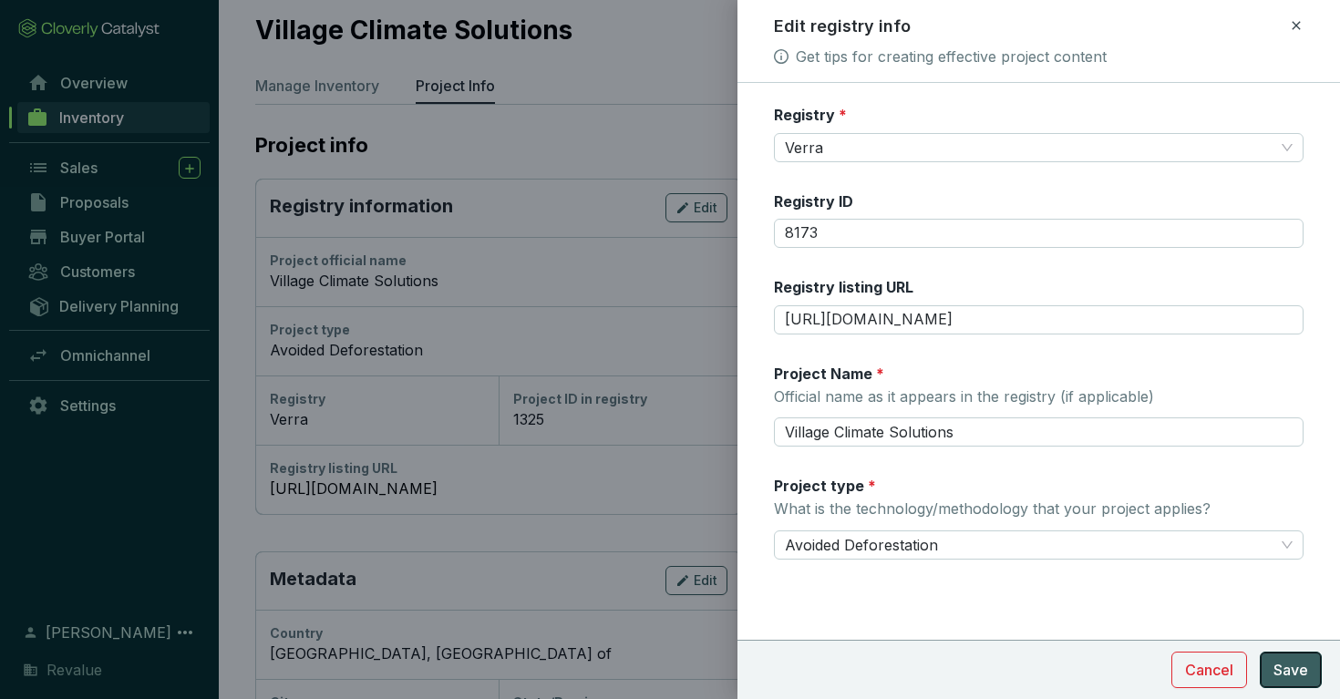
click at [1289, 662] on span "Save" at bounding box center [1290, 670] width 35 height 22
